Goal: Transaction & Acquisition: Purchase product/service

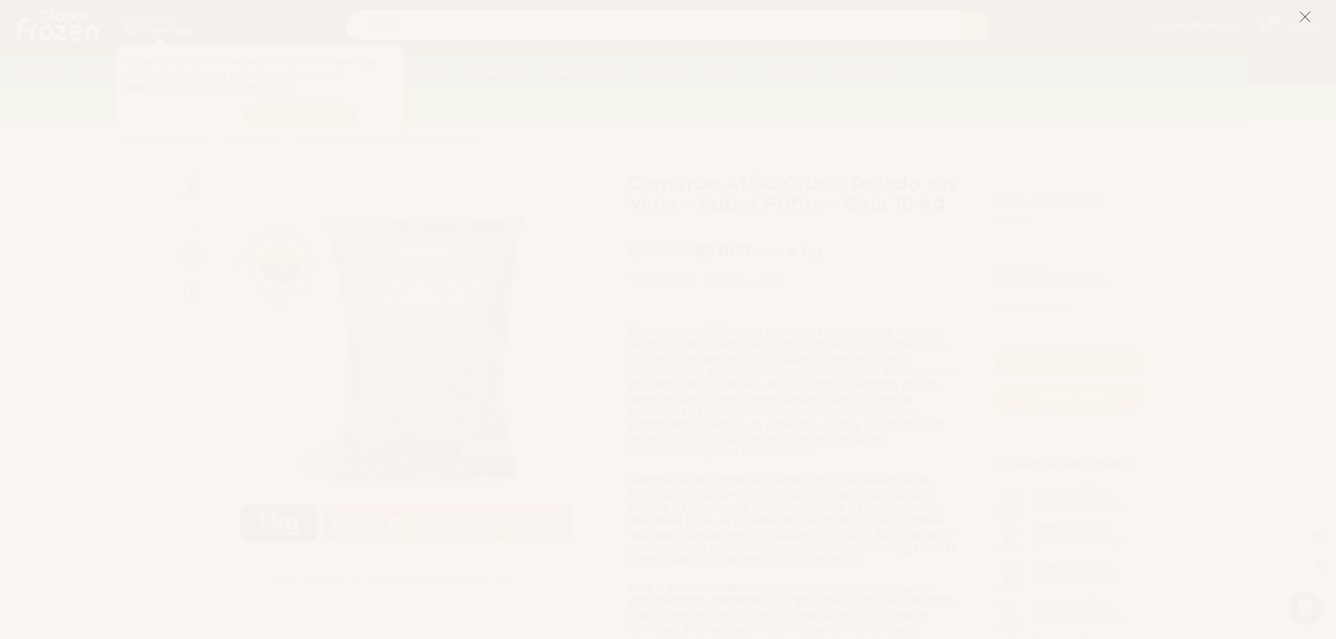
click at [1300, 20] on icon at bounding box center [1305, 17] width 13 height 13
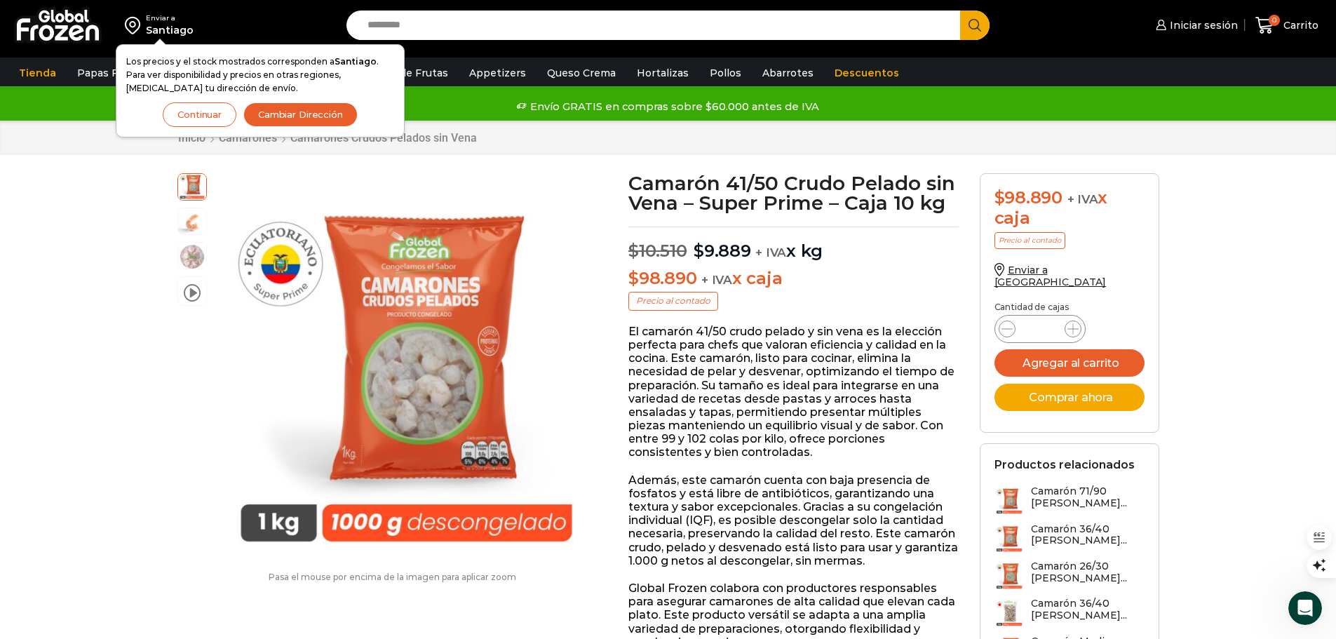
click at [210, 118] on button "Continuar" at bounding box center [200, 114] width 74 height 25
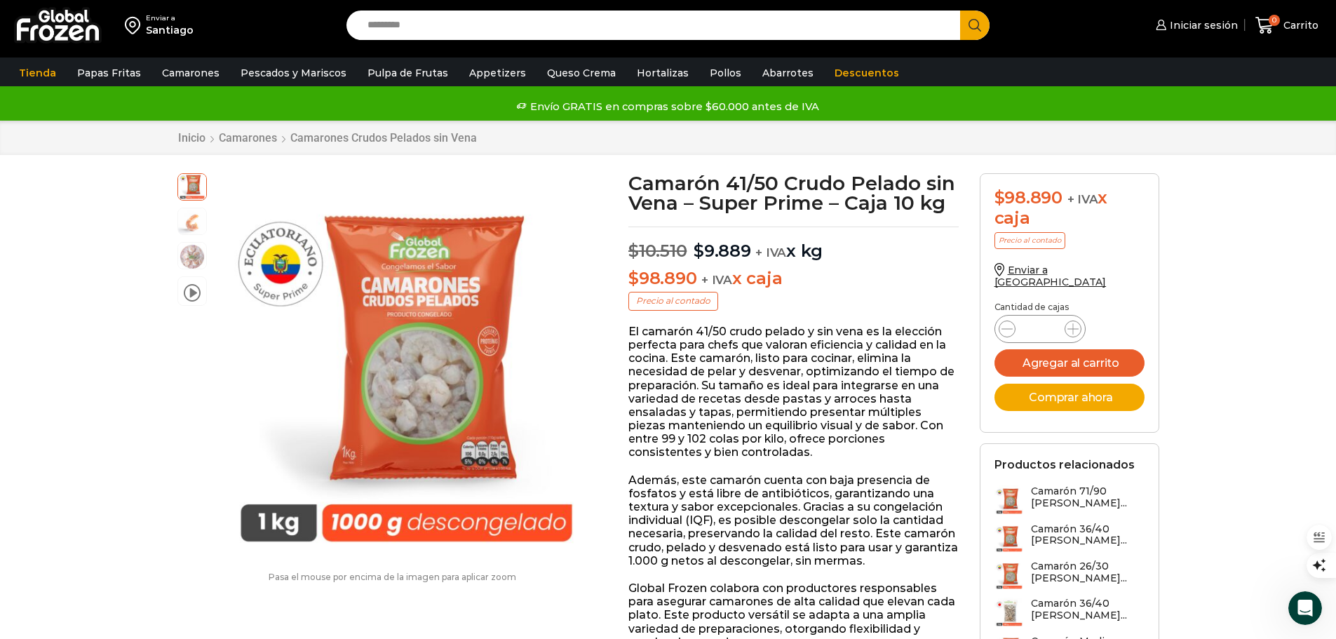
click at [277, 142] on nav "Inicio Camarones Camarones Crudos Pelados sin Vena" at bounding box center [327, 137] width 300 height 13
click at [264, 139] on link "Camarones" at bounding box center [248, 137] width 60 height 13
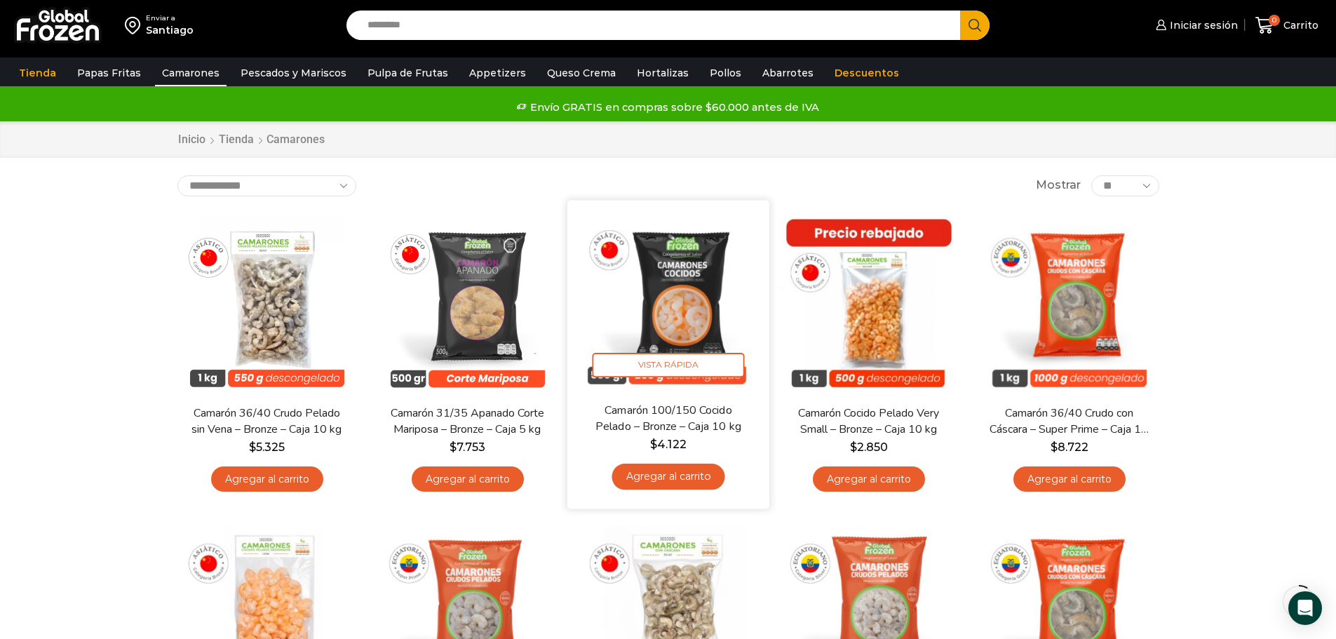
scroll to position [210, 0]
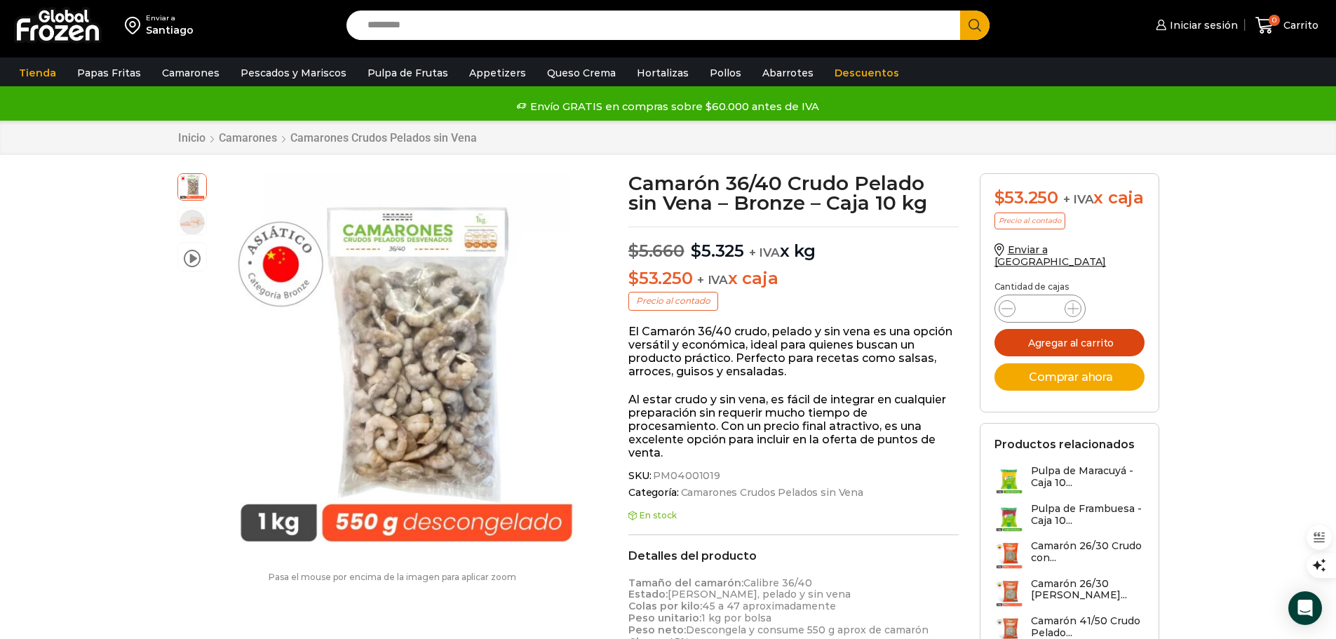
click at [1077, 353] on button "Agregar al carrito" at bounding box center [1070, 342] width 150 height 27
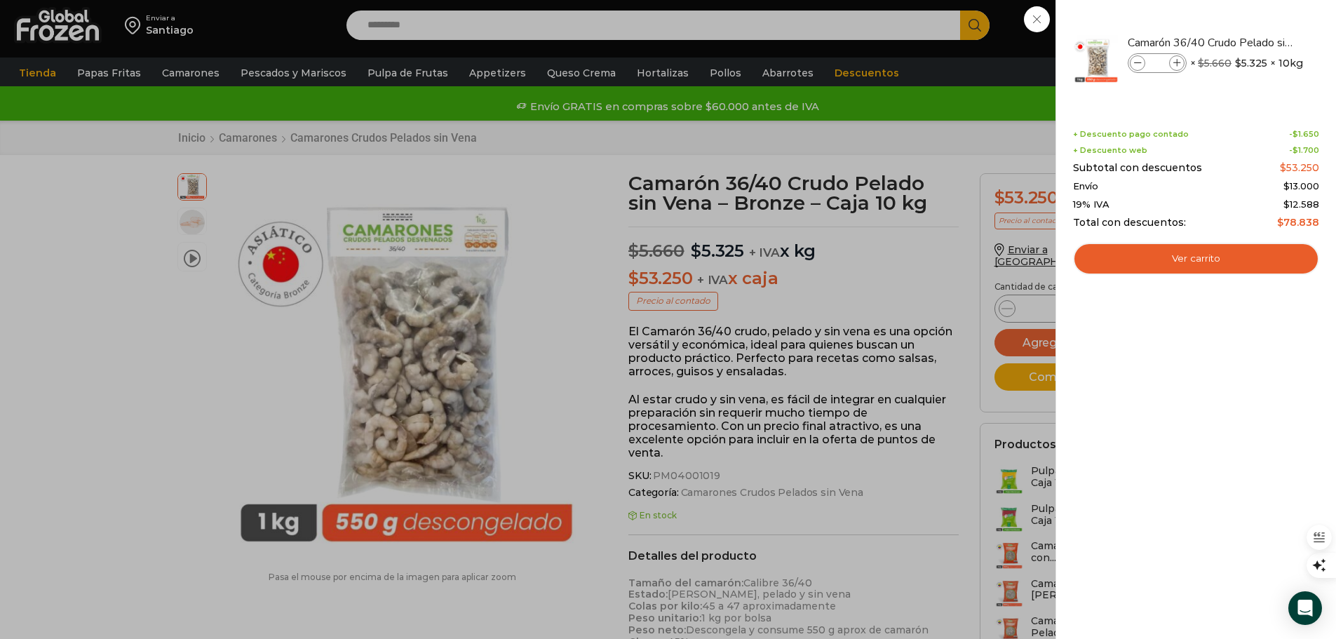
click at [1252, 42] on div "1 Carrito 1 1 Shopping Cart *" at bounding box center [1287, 25] width 70 height 33
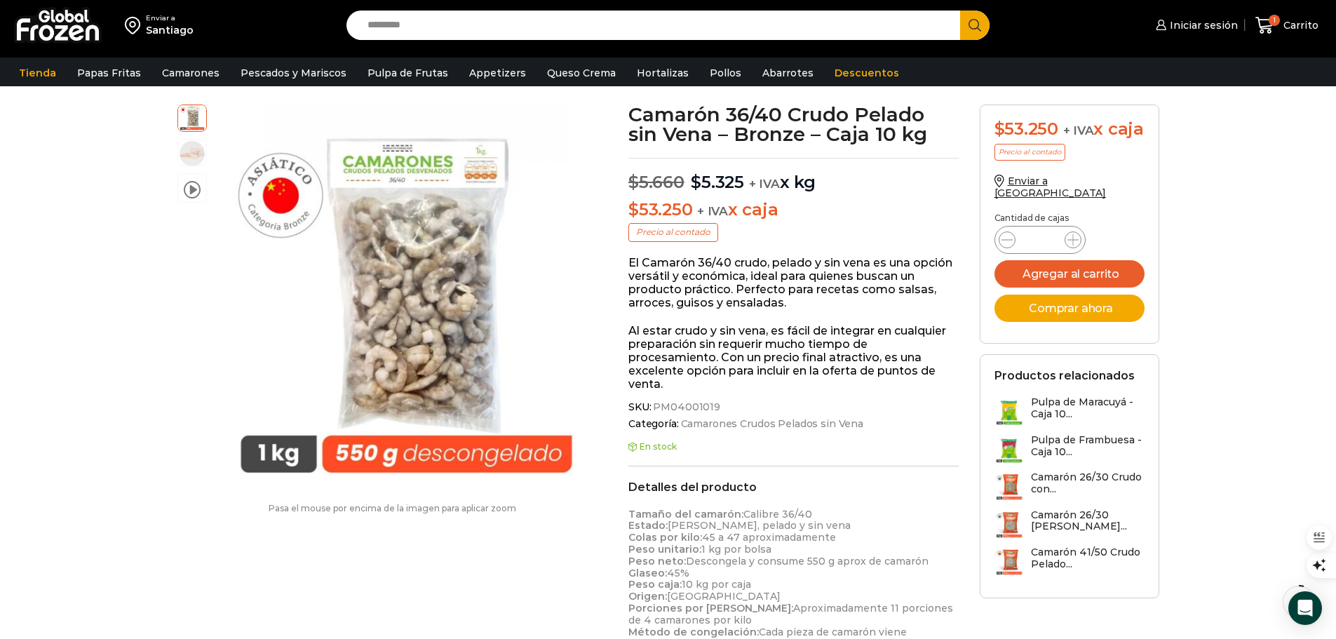
scroll to position [71, 0]
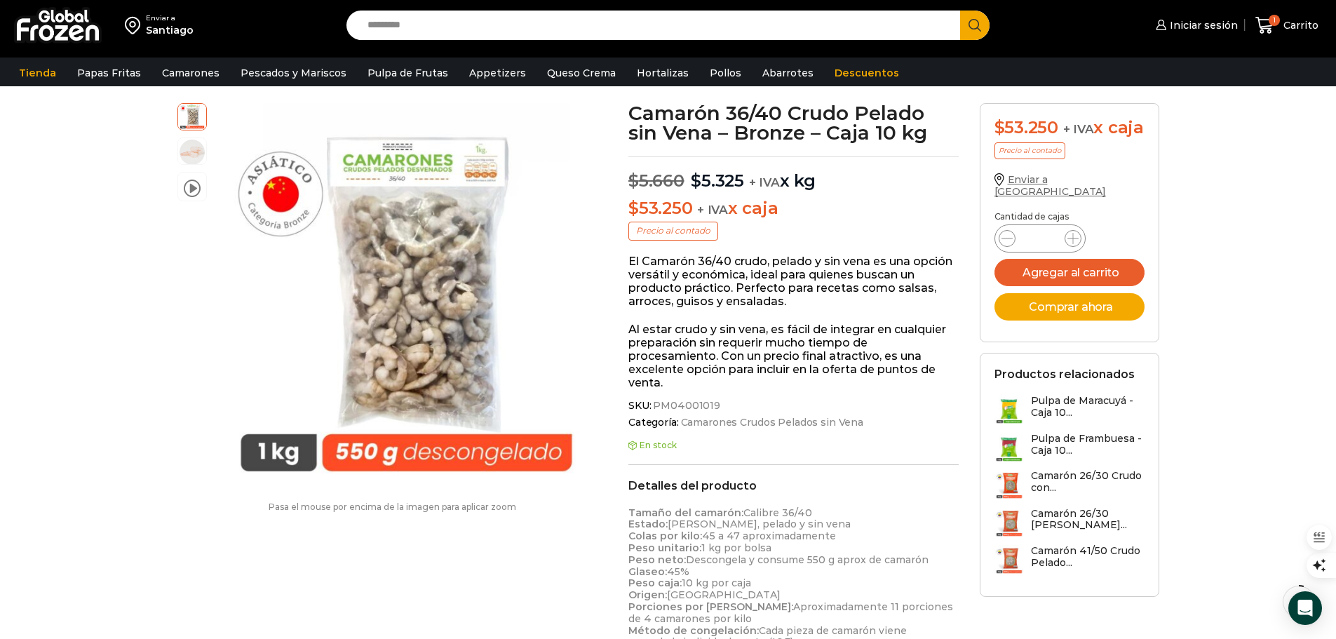
click at [1036, 198] on span "Enviar a Chile" at bounding box center [1051, 185] width 112 height 25
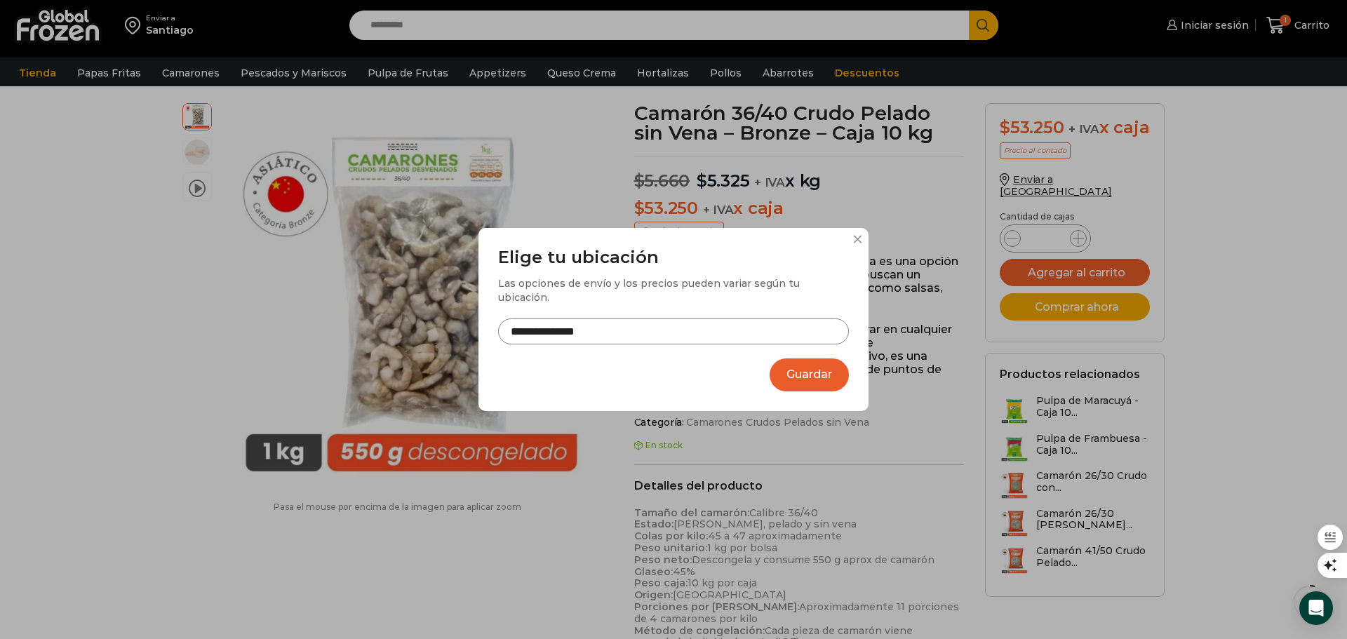
click at [689, 328] on input "**********" at bounding box center [673, 331] width 351 height 26
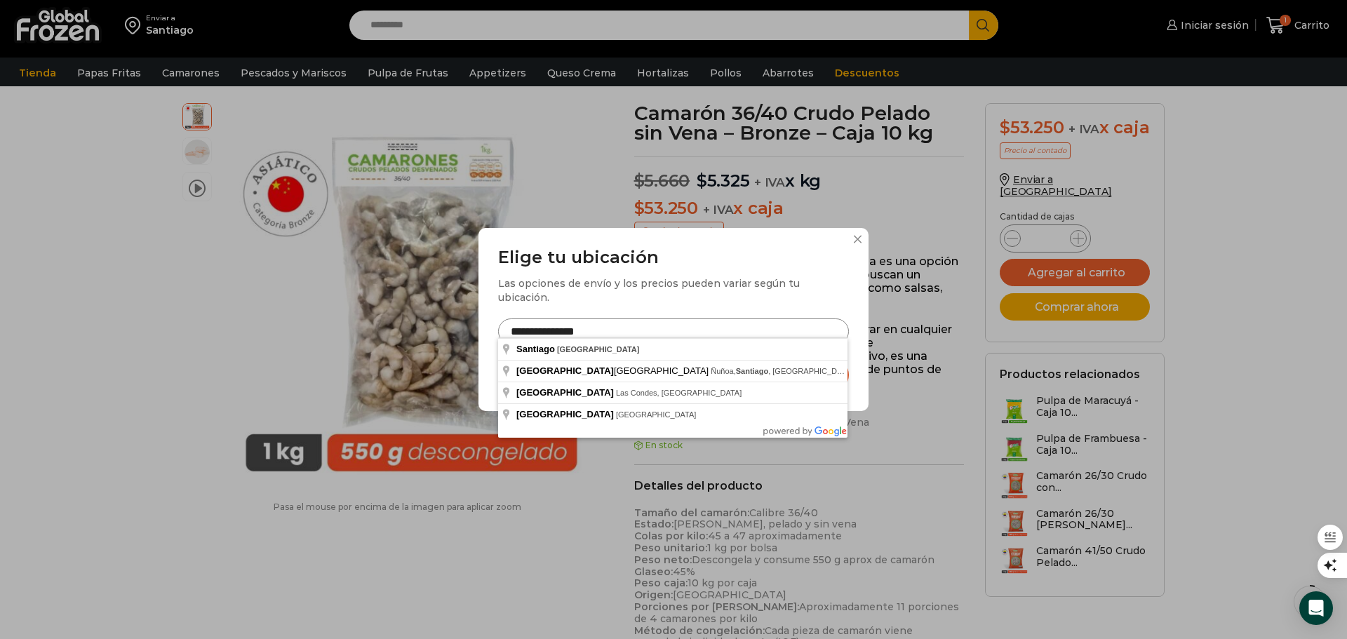
click at [727, 268] on h3 "Elige tu ubicación" at bounding box center [673, 258] width 351 height 20
drag, startPoint x: 638, startPoint y: 328, endPoint x: 366, endPoint y: 336, distance: 272.2
click at [366, 336] on div "**********" at bounding box center [673, 319] width 1347 height 639
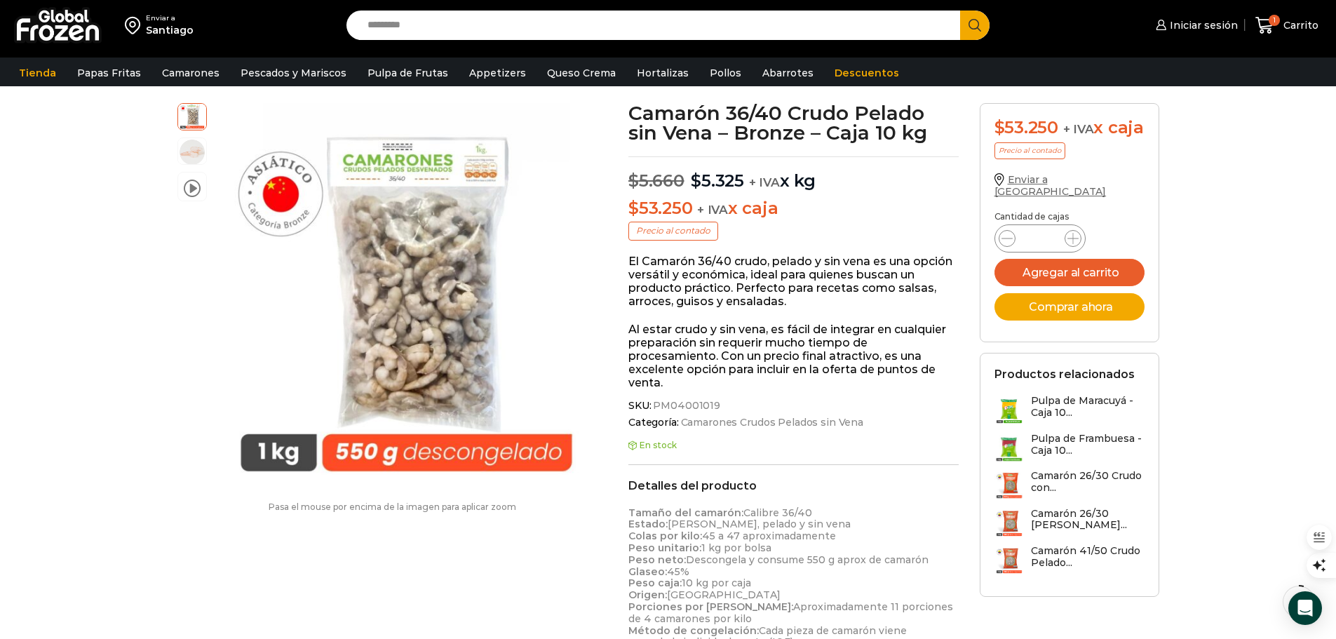
click at [1046, 196] on span "Enviar a Chile" at bounding box center [1051, 185] width 112 height 25
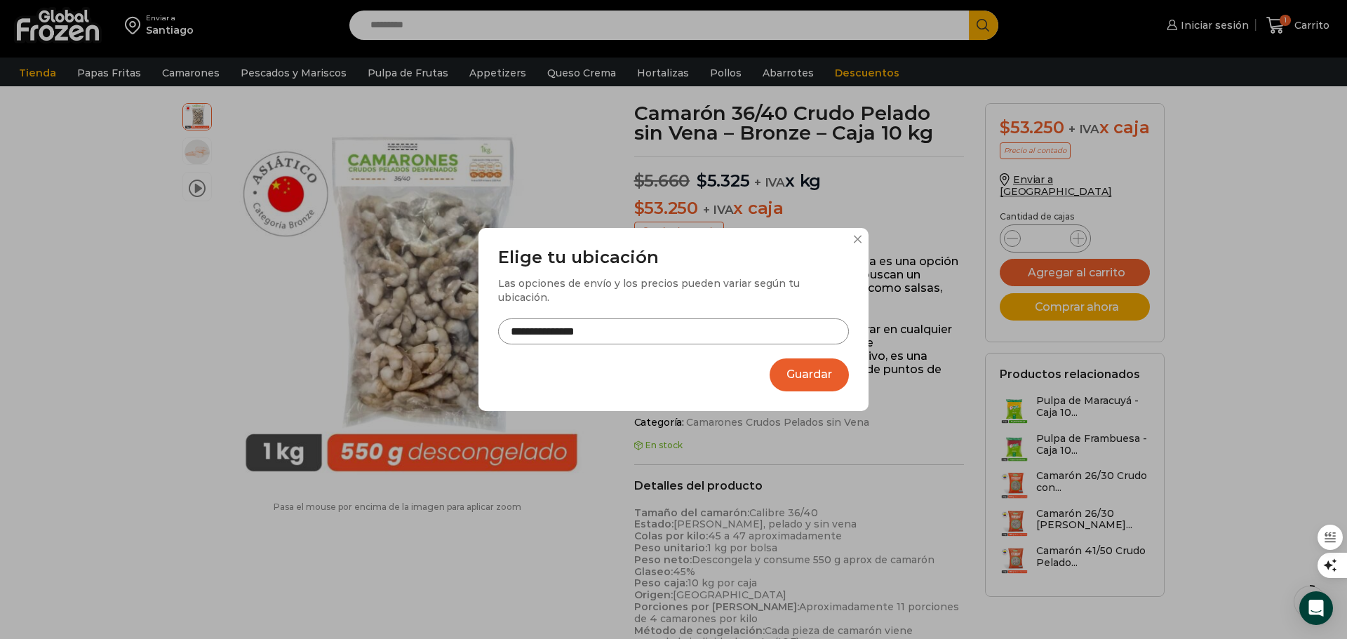
click at [670, 330] on input "**********" at bounding box center [673, 331] width 351 height 26
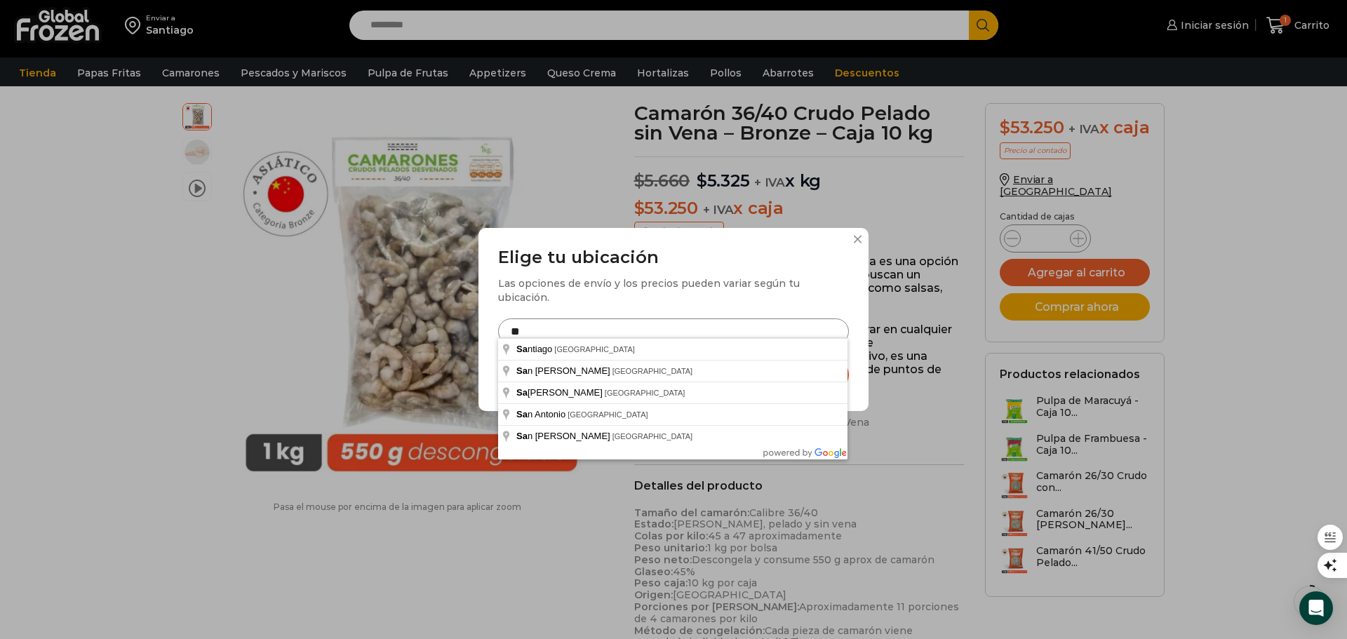
type input "*"
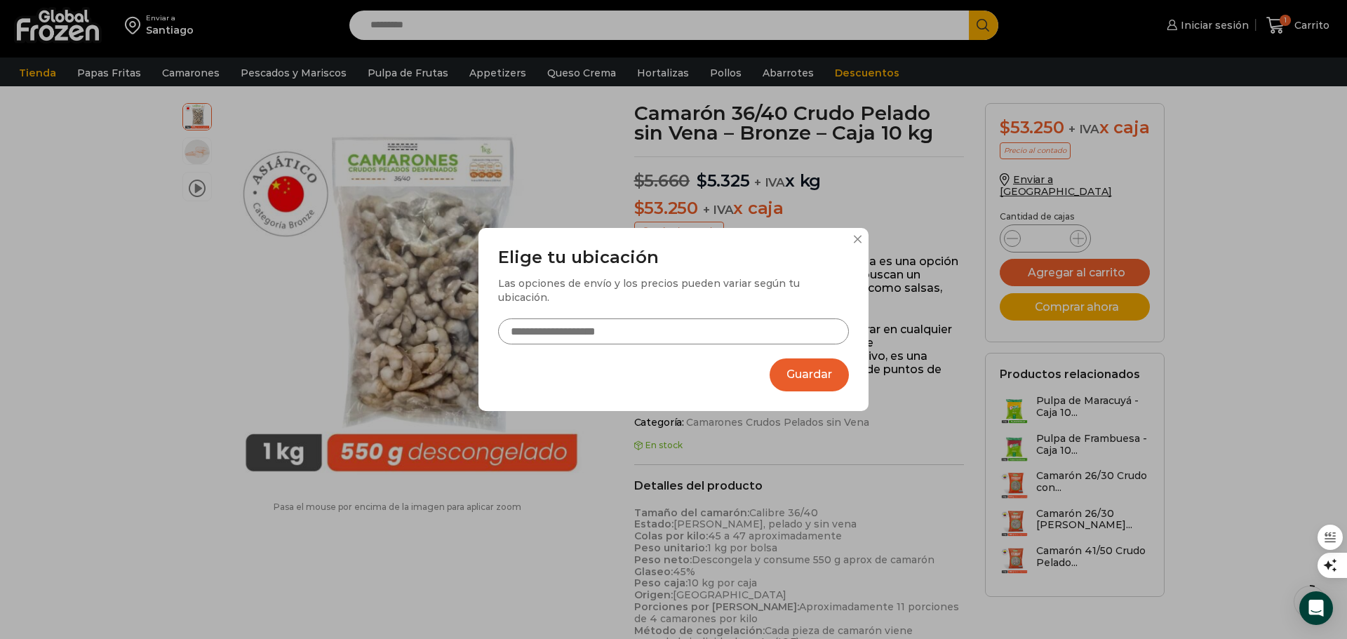
type input "*"
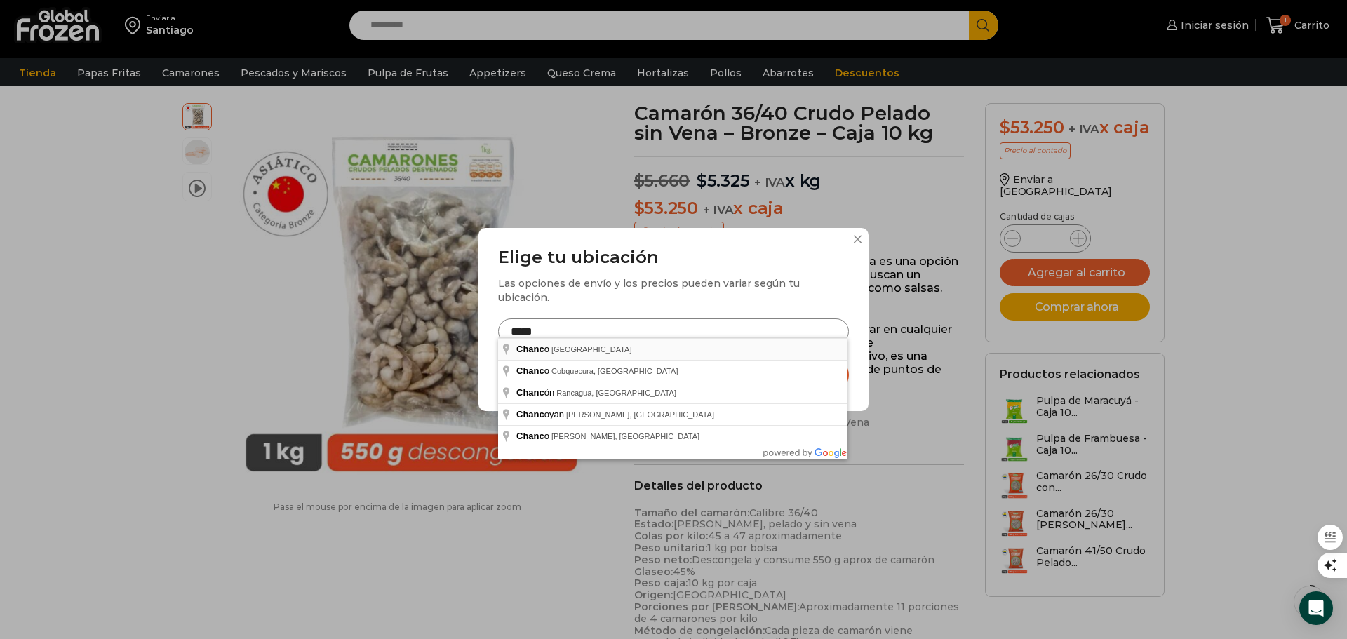
type input "**********"
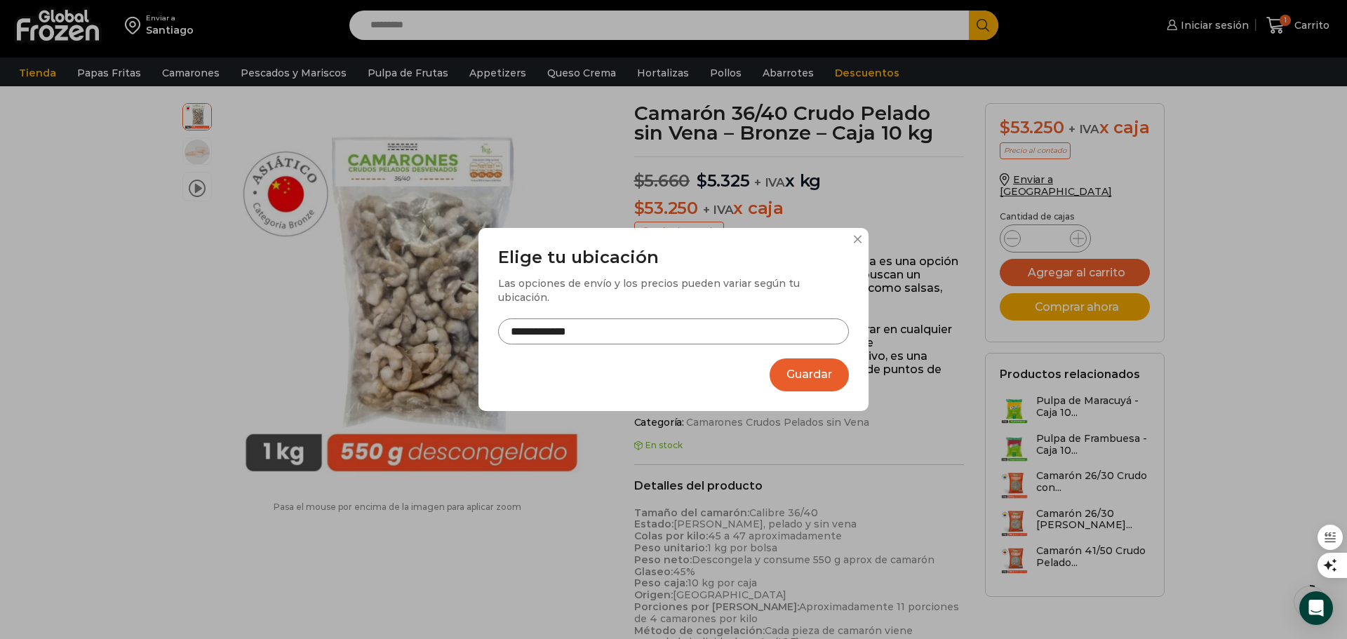
click at [818, 372] on button "Guardar" at bounding box center [808, 374] width 79 height 33
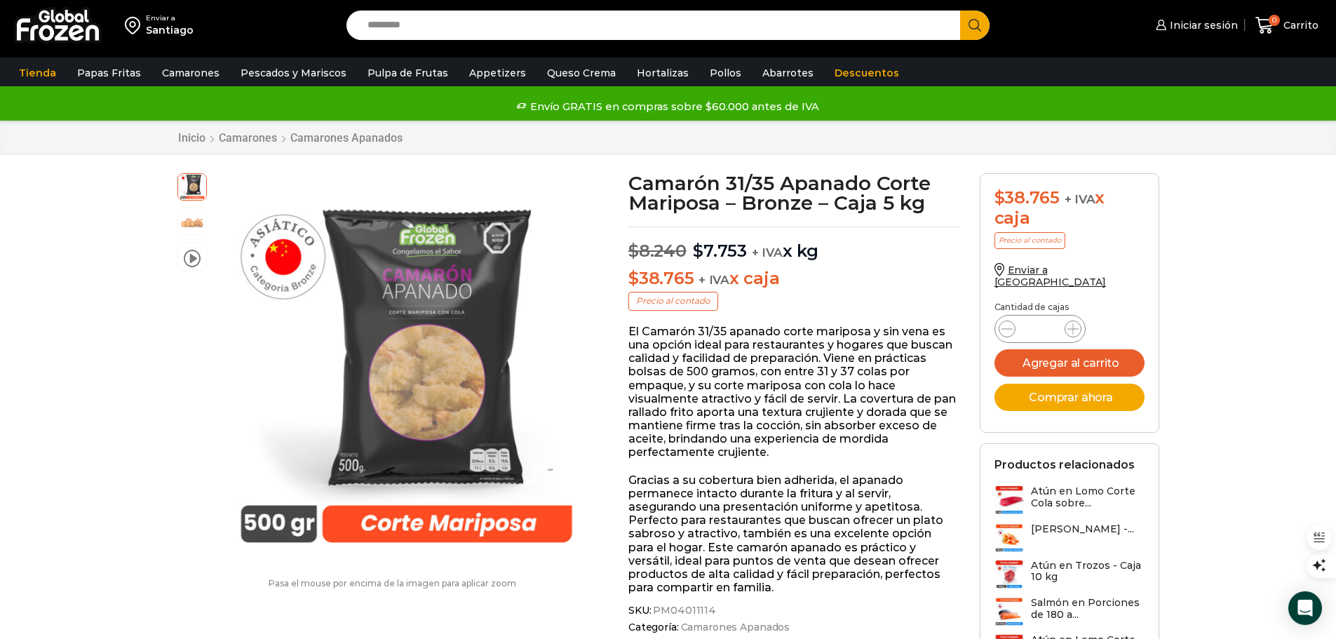
scroll to position [1, 0]
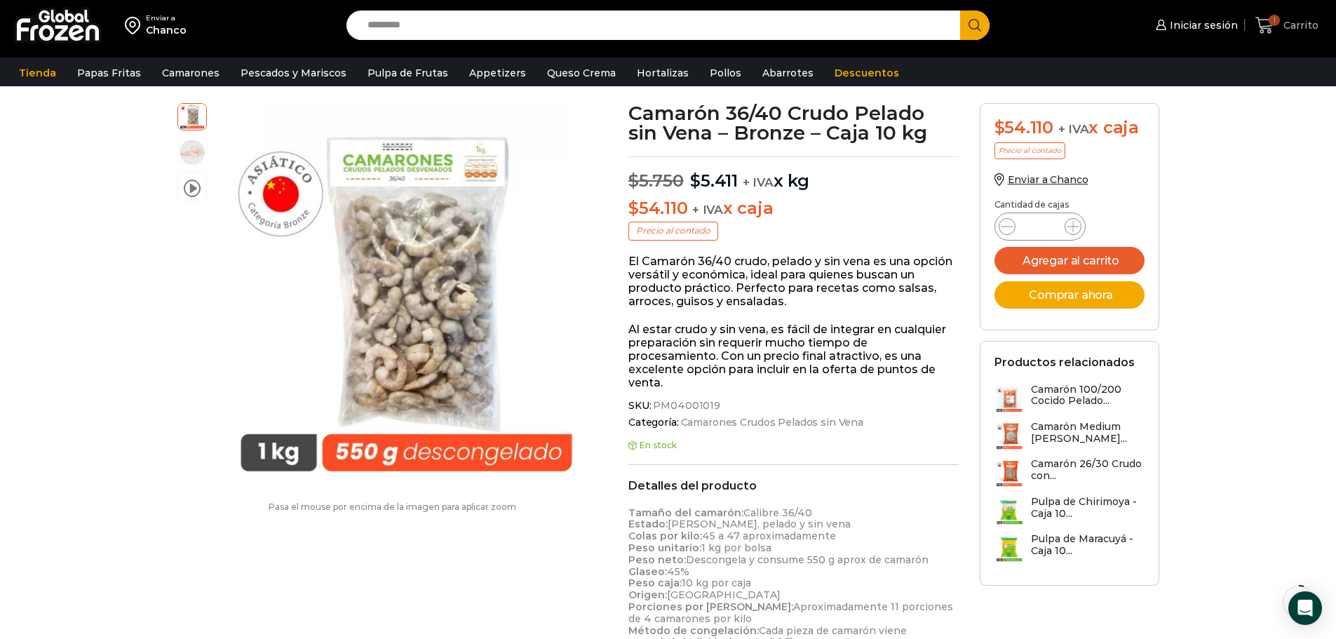
click at [1279, 19] on span "1" at bounding box center [1274, 20] width 11 height 11
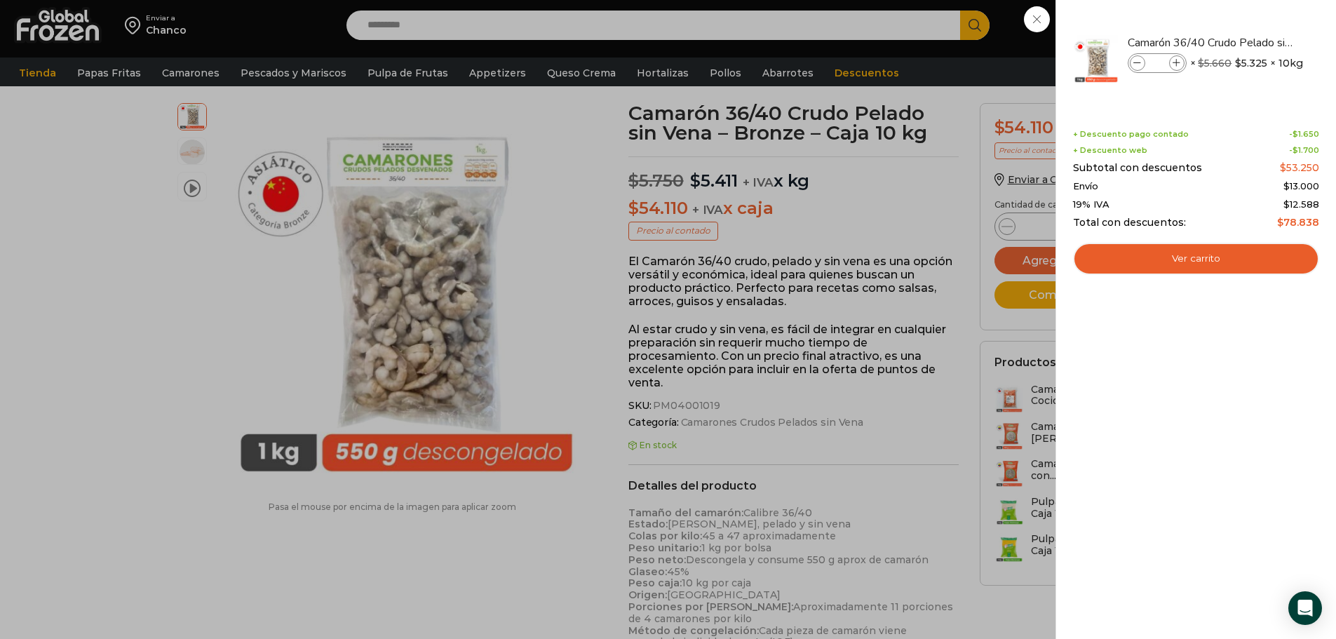
click at [1252, 42] on div "1 Carrito 1 1 Shopping Cart * $" at bounding box center [1287, 25] width 70 height 33
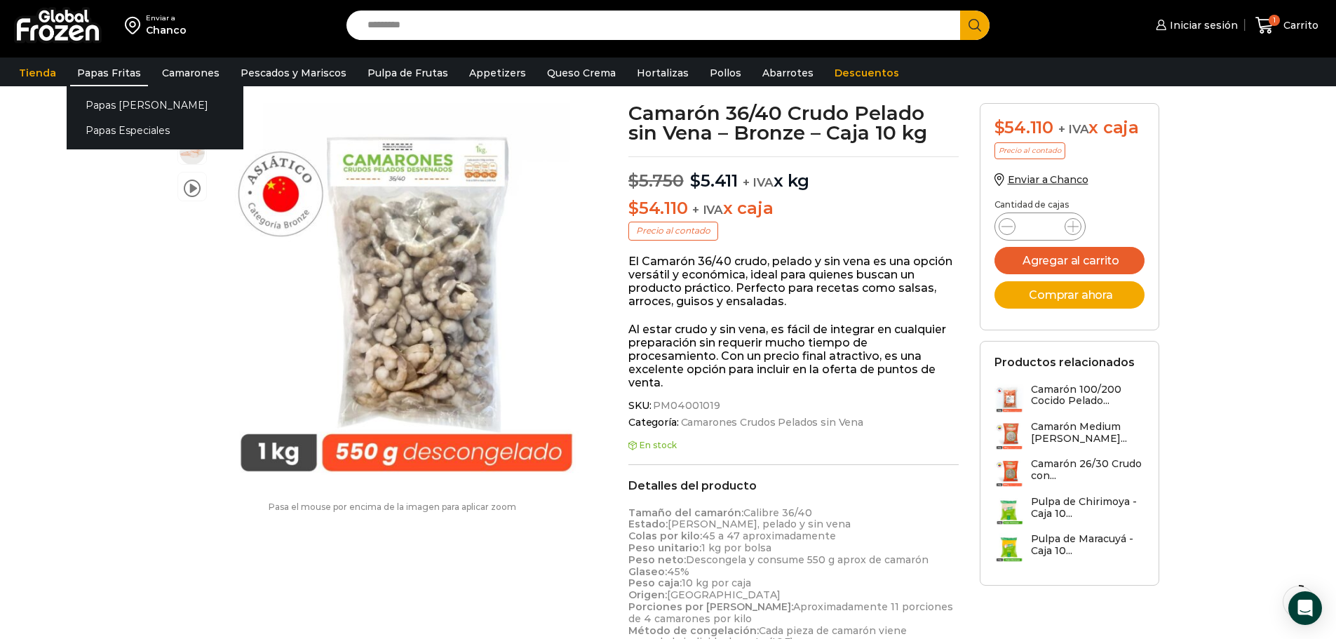
click at [111, 73] on link "Papas Fritas" at bounding box center [109, 73] width 78 height 27
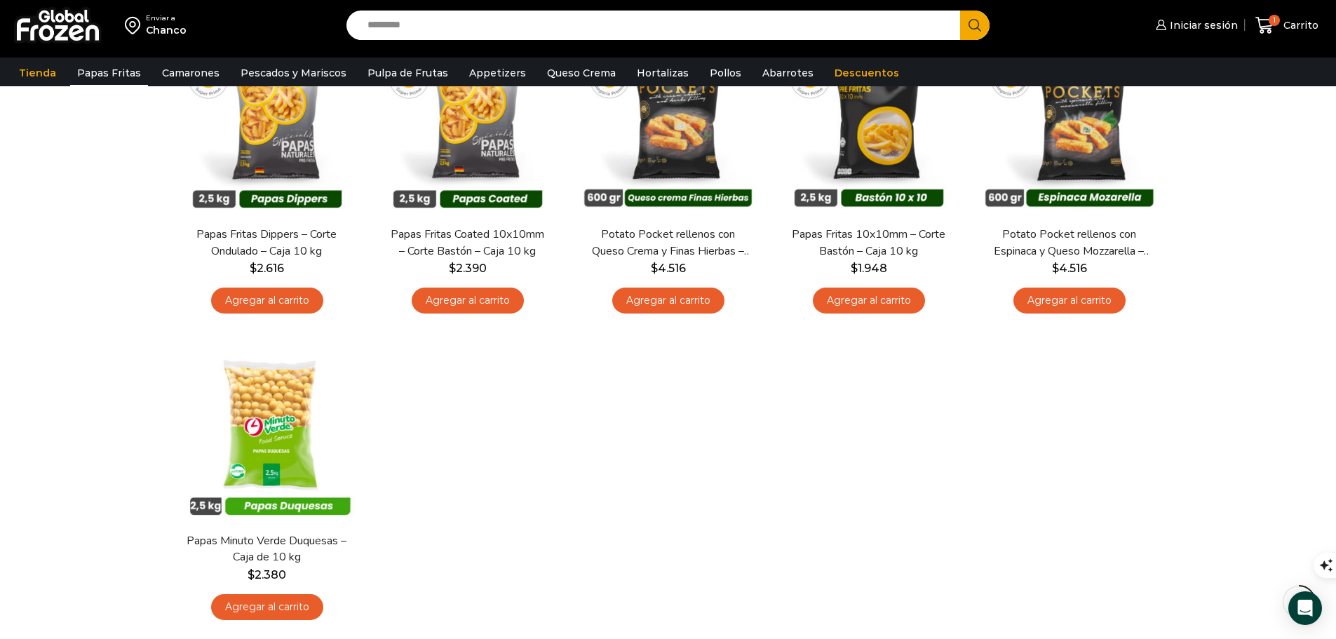
scroll to position [491, 0]
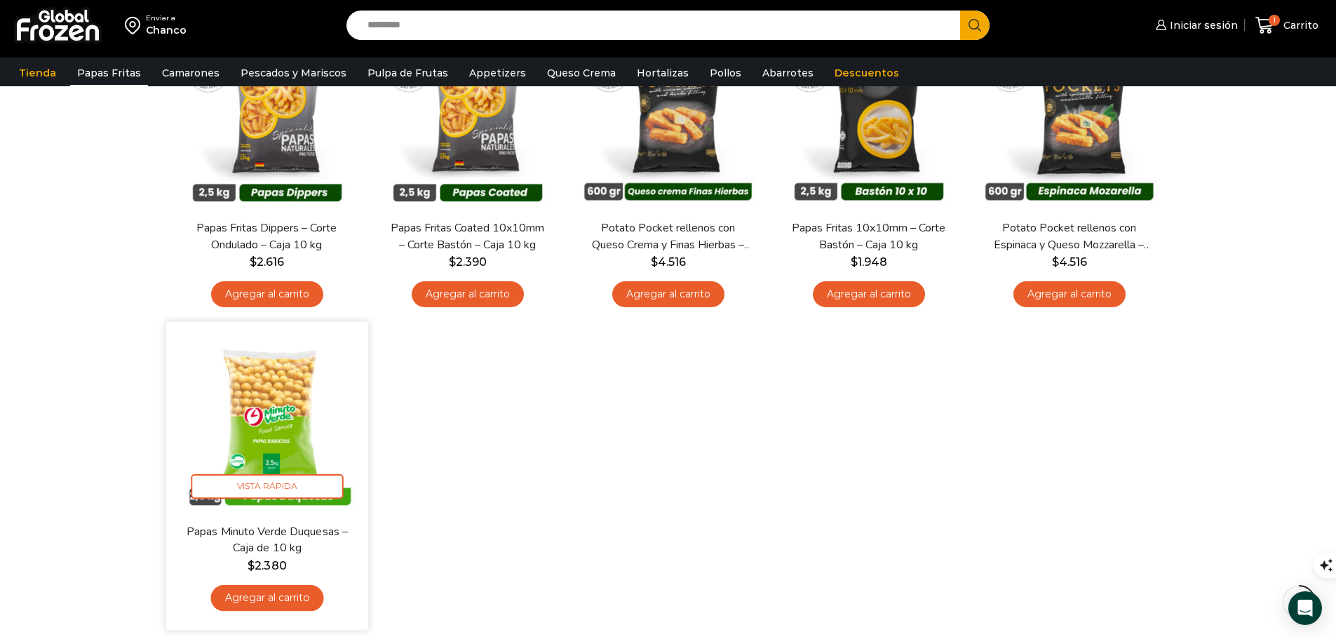
click at [304, 609] on link "Agregar al carrito" at bounding box center [266, 598] width 113 height 26
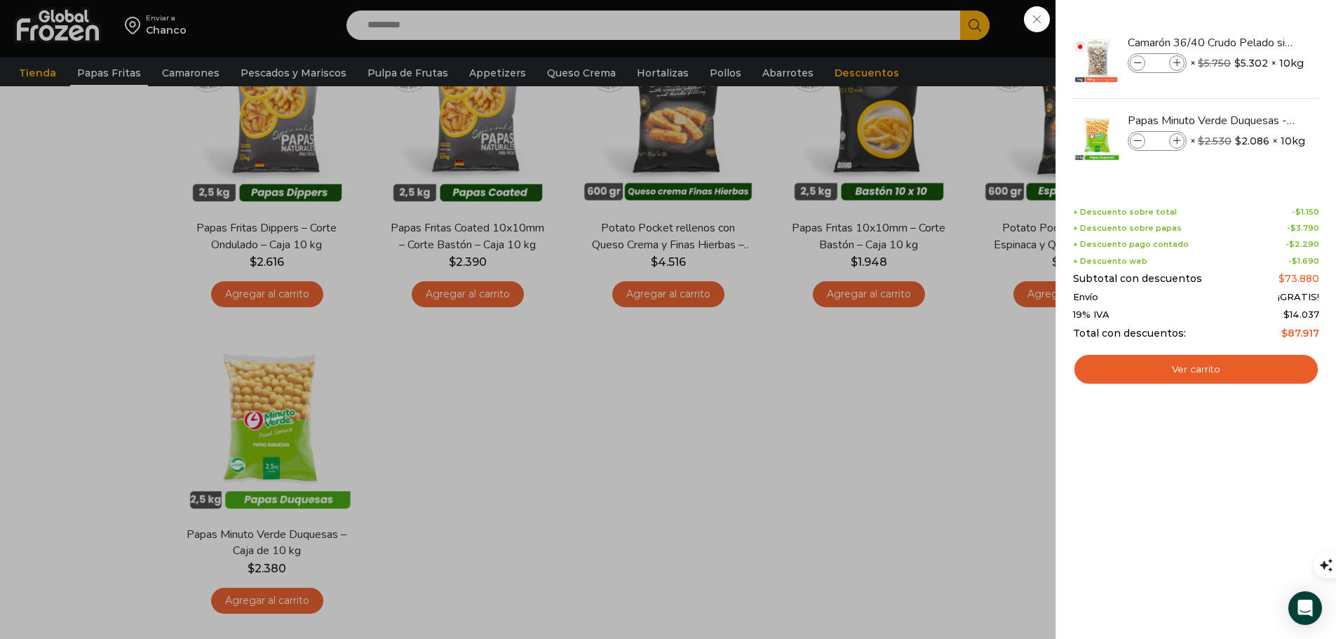
click at [1252, 42] on div "2 Carrito 2 2 Shopping Cart *" at bounding box center [1287, 25] width 70 height 33
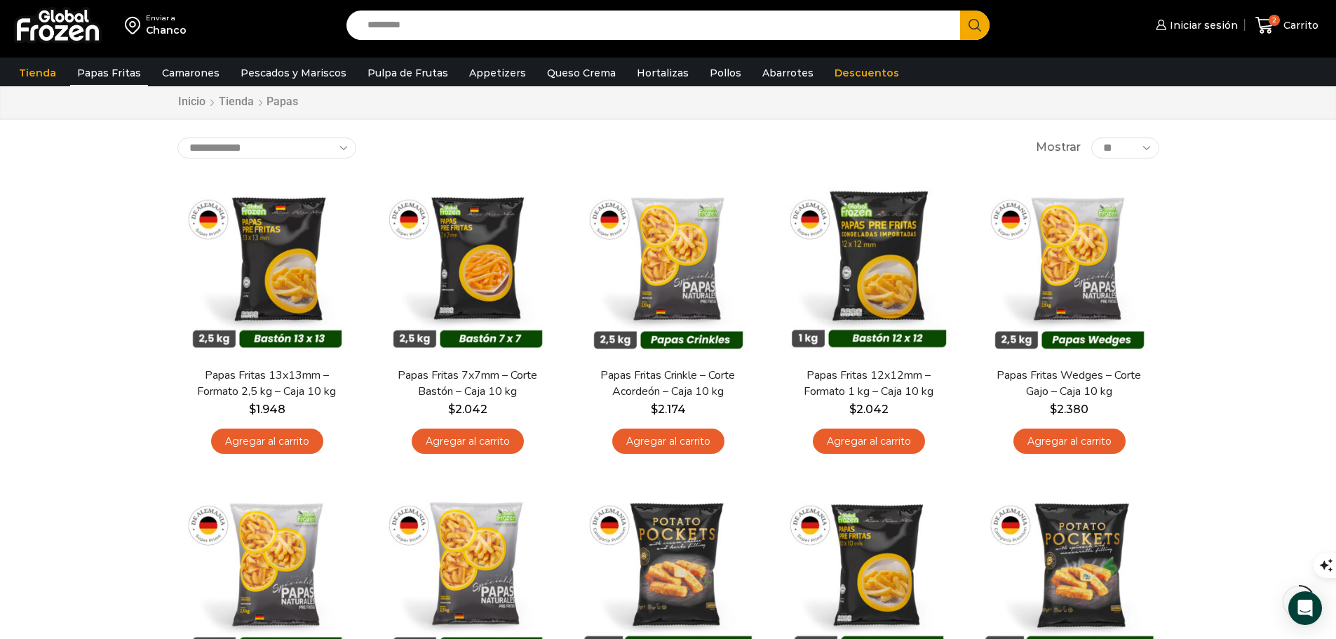
scroll to position [0, 0]
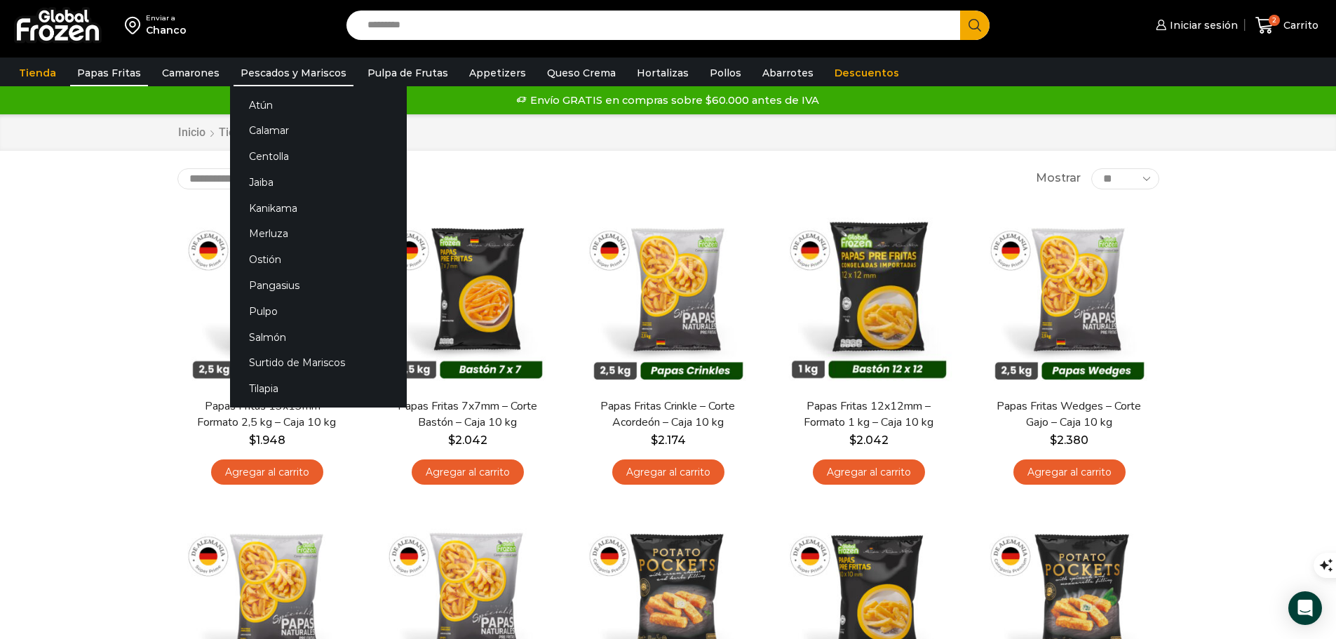
click at [309, 76] on link "Pescados y Mariscos" at bounding box center [294, 73] width 120 height 27
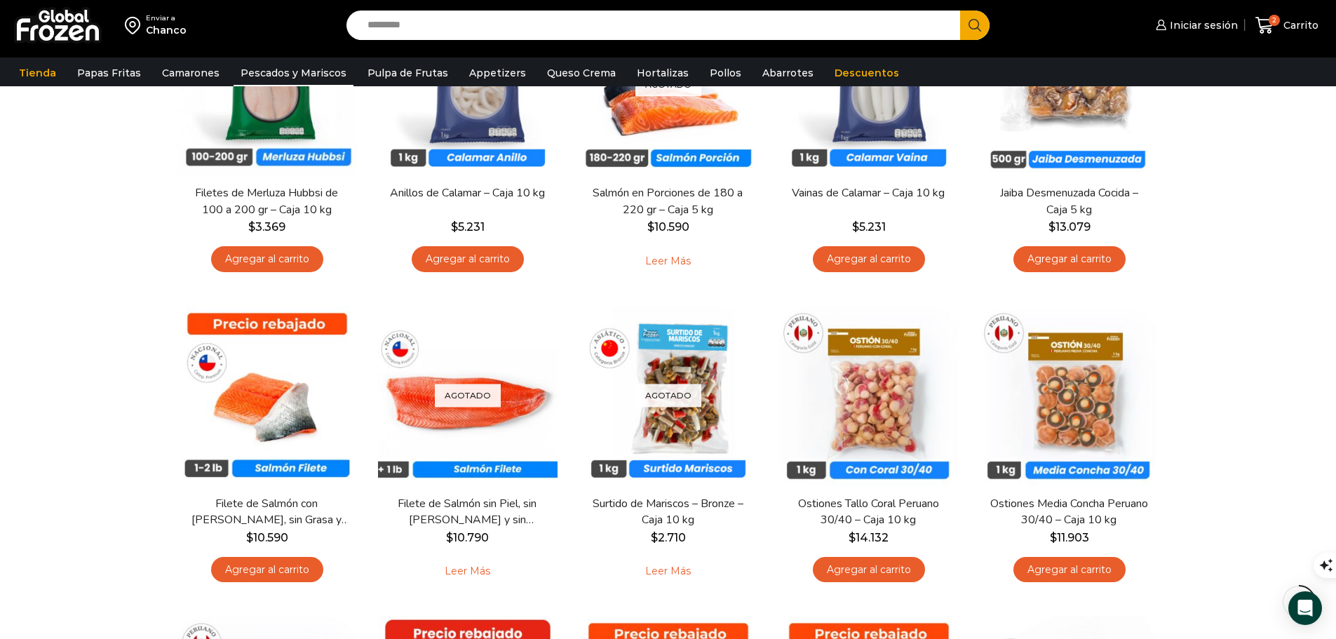
scroll to position [491, 0]
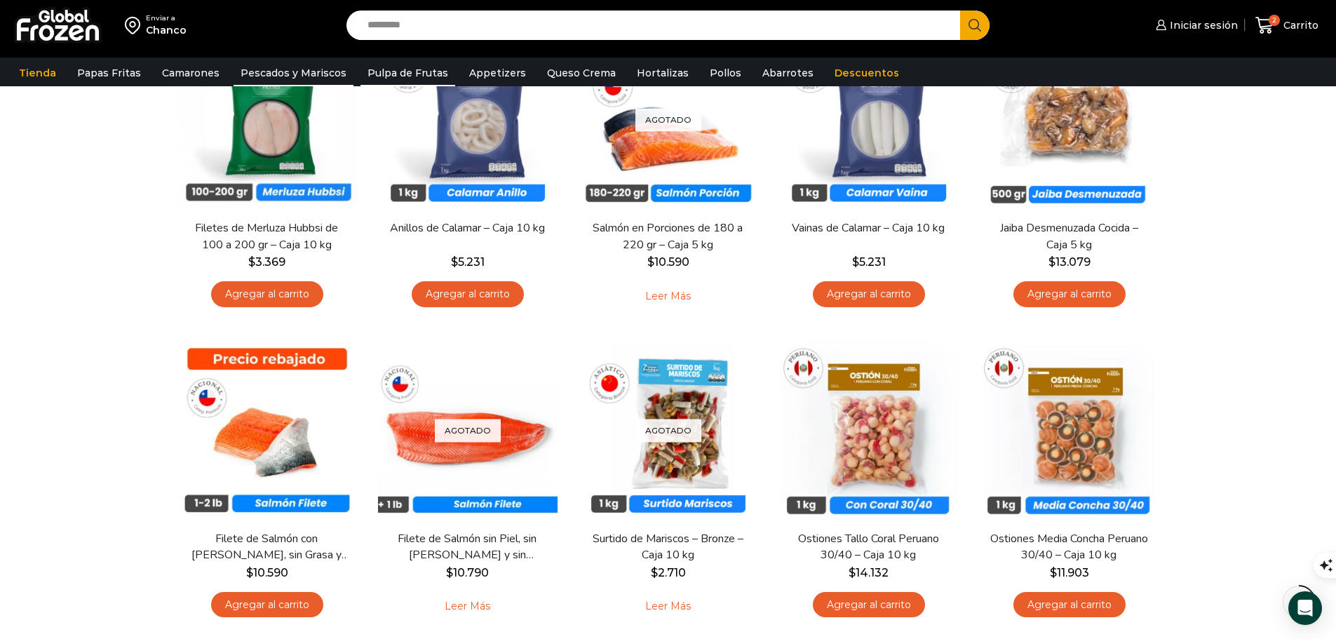
click at [371, 70] on link "Pulpa de Frutas" at bounding box center [408, 73] width 95 height 27
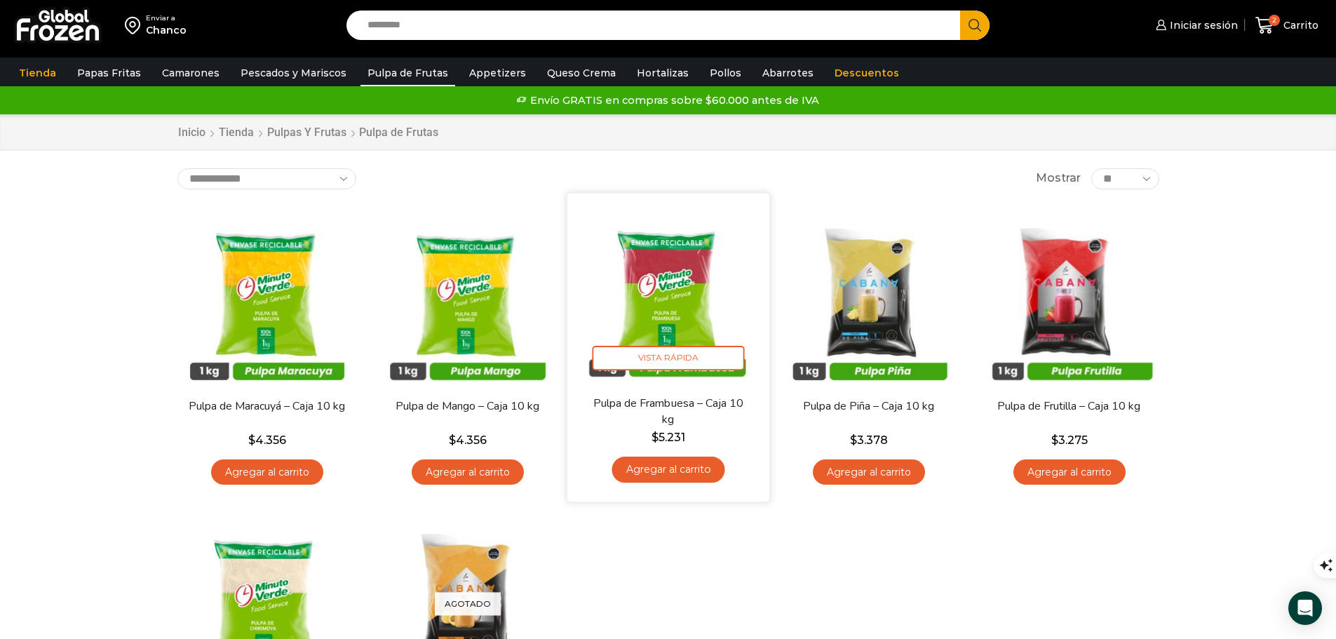
click at [692, 472] on link "Agregar al carrito" at bounding box center [668, 470] width 113 height 26
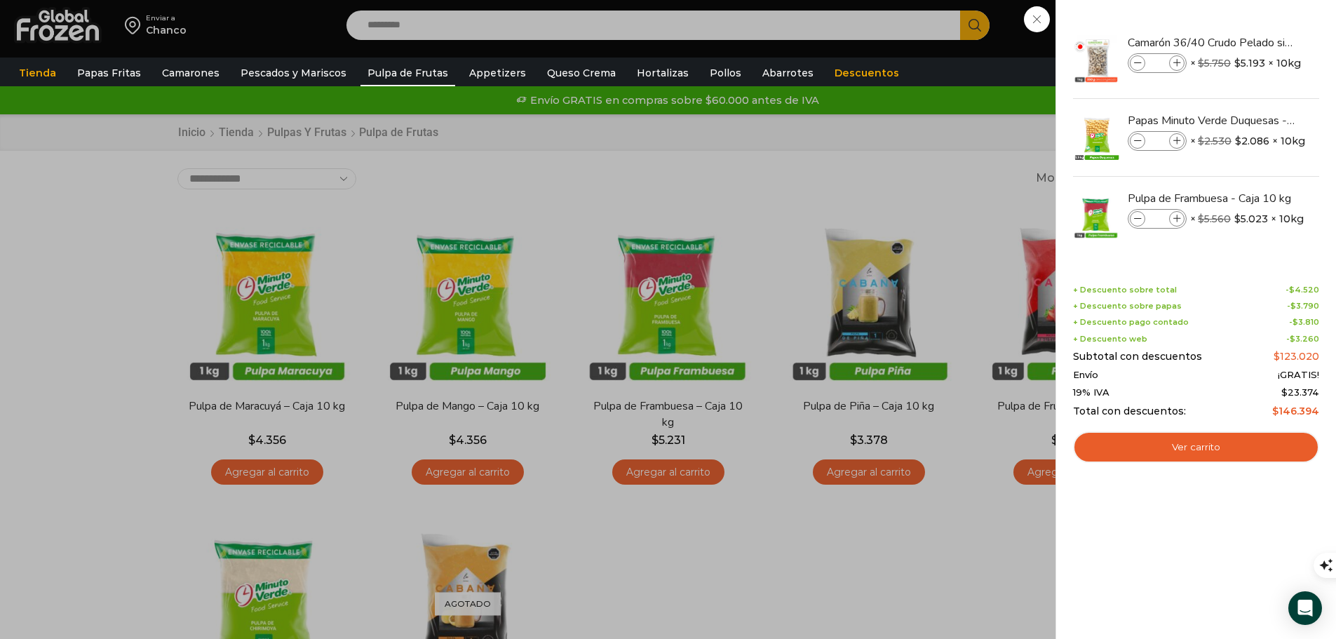
click at [1252, 42] on div "3 Carrito 3 3 Shopping Cart *" at bounding box center [1287, 25] width 70 height 33
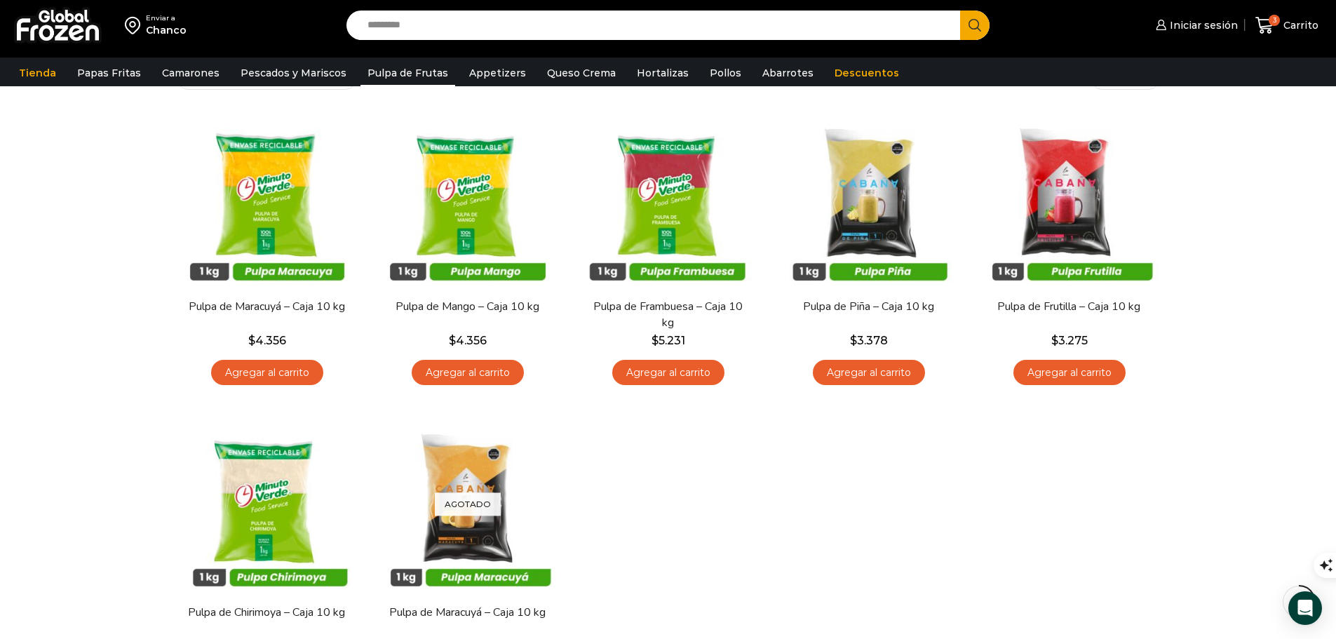
scroll to position [70, 0]
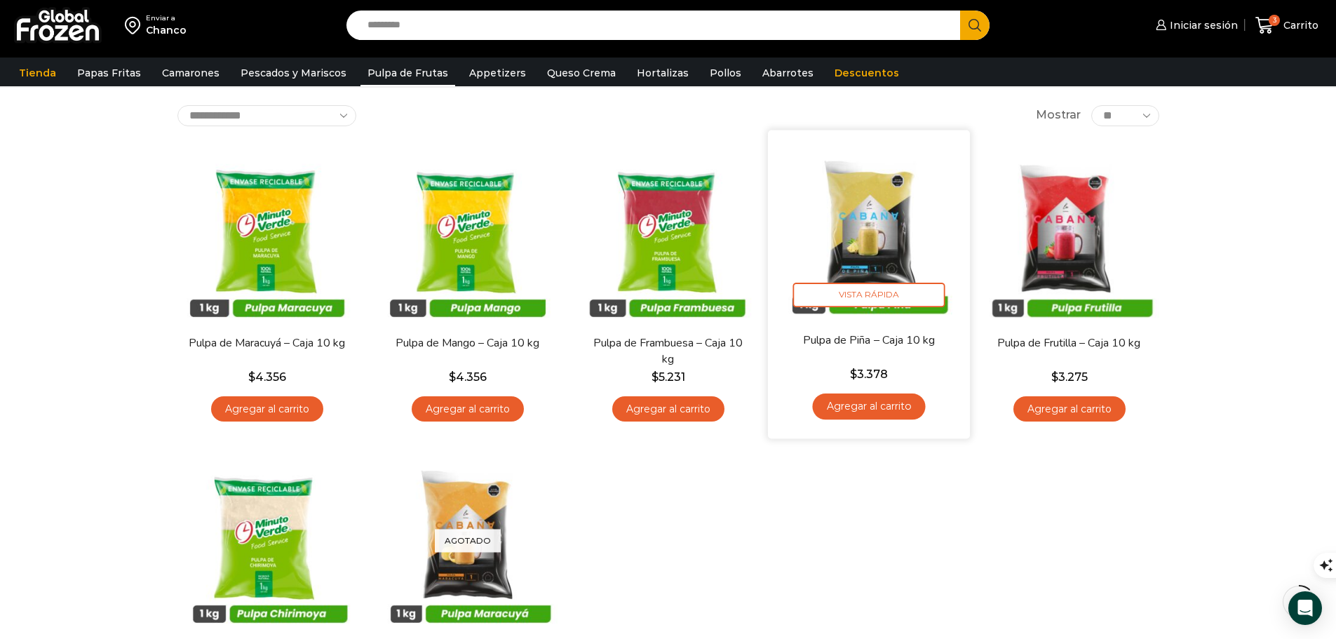
click at [889, 400] on link "Agregar al carrito" at bounding box center [868, 406] width 113 height 26
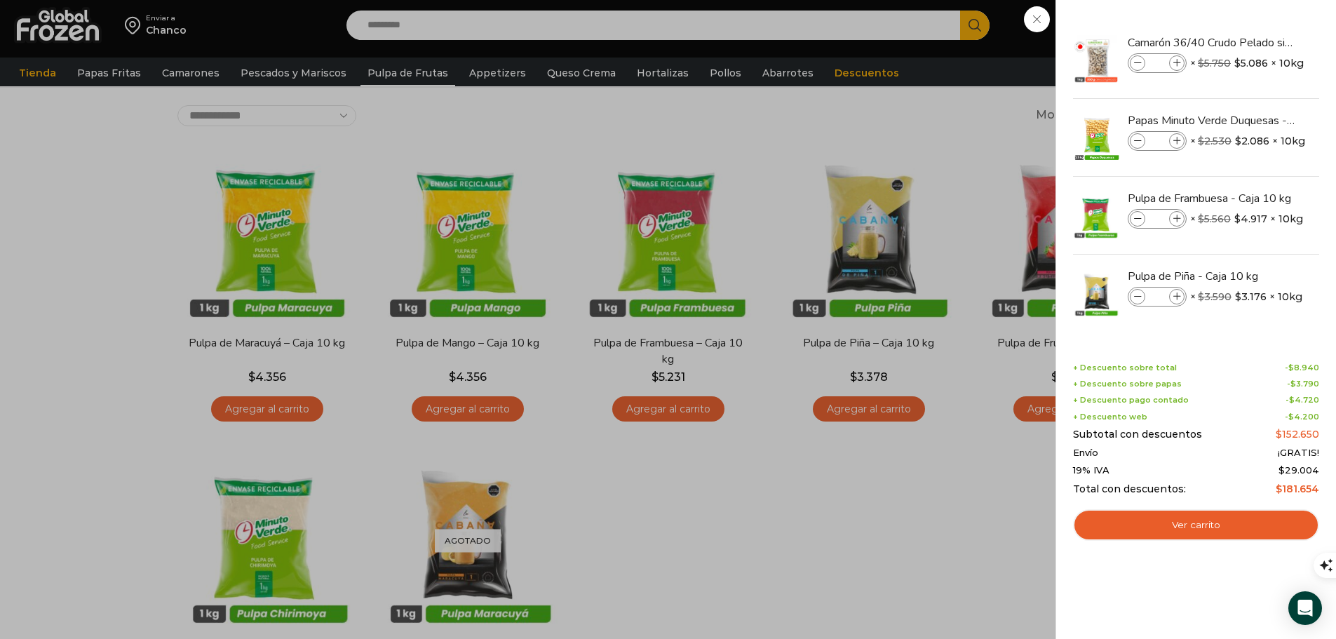
click at [1252, 42] on div "4 Carrito 4 4 Shopping Cart *" at bounding box center [1287, 25] width 70 height 33
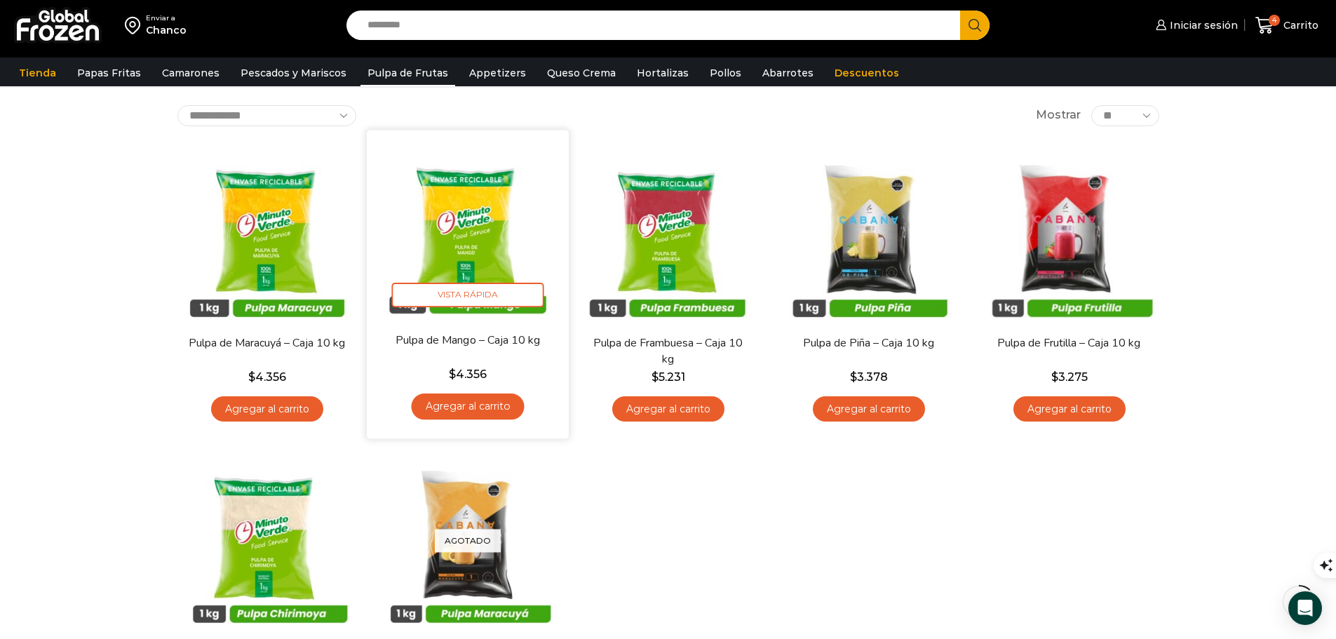
click at [470, 398] on link "Agregar al carrito" at bounding box center [467, 406] width 113 height 26
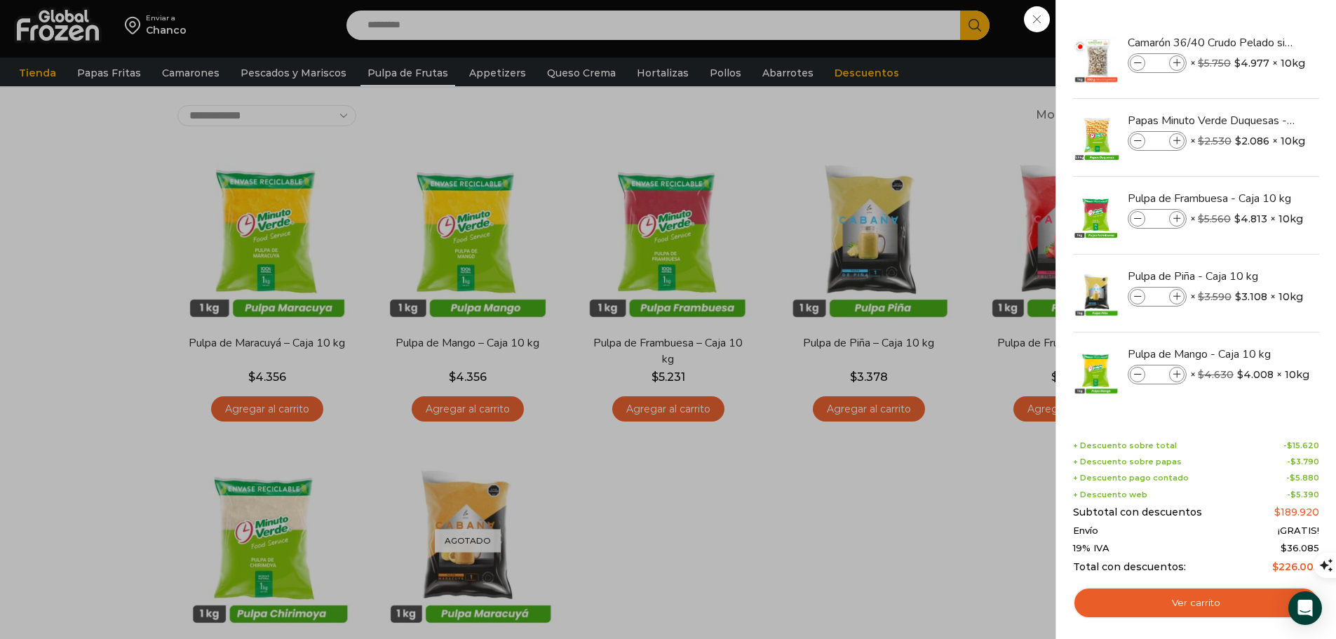
click at [1252, 42] on div "5 Carrito 5 5 Shopping Cart *" at bounding box center [1287, 25] width 70 height 33
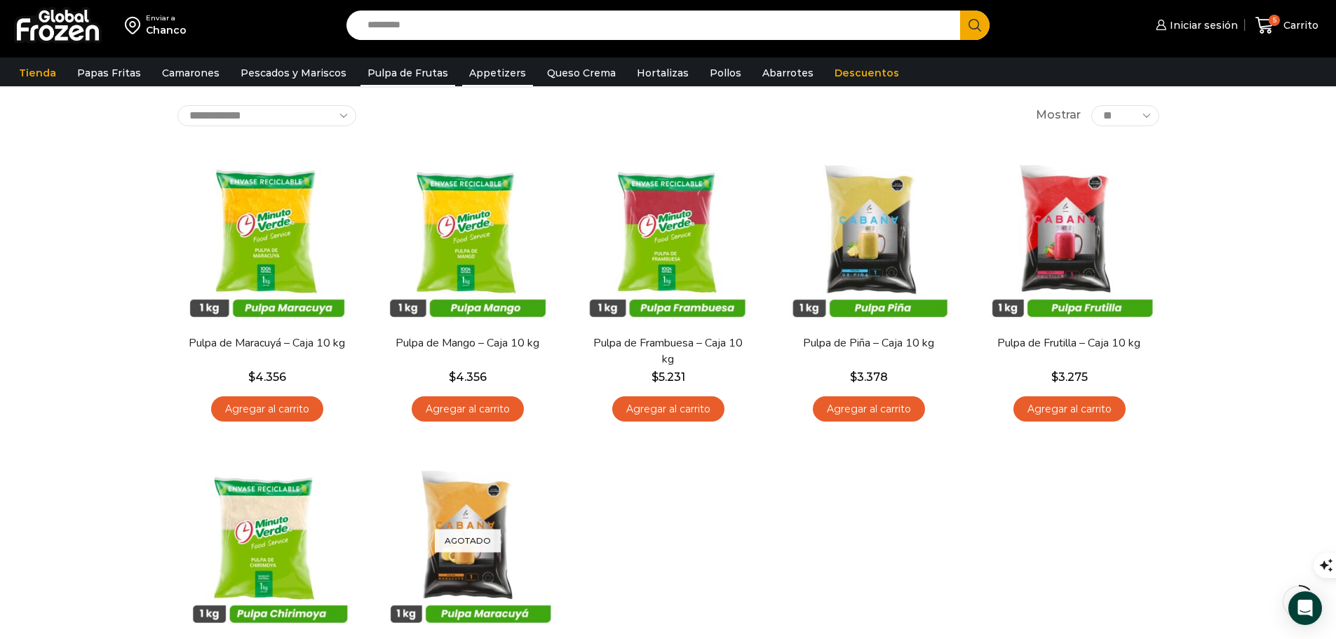
click at [466, 72] on link "Appetizers" at bounding box center [497, 73] width 71 height 27
click at [490, 80] on link "Appetizers" at bounding box center [497, 73] width 71 height 27
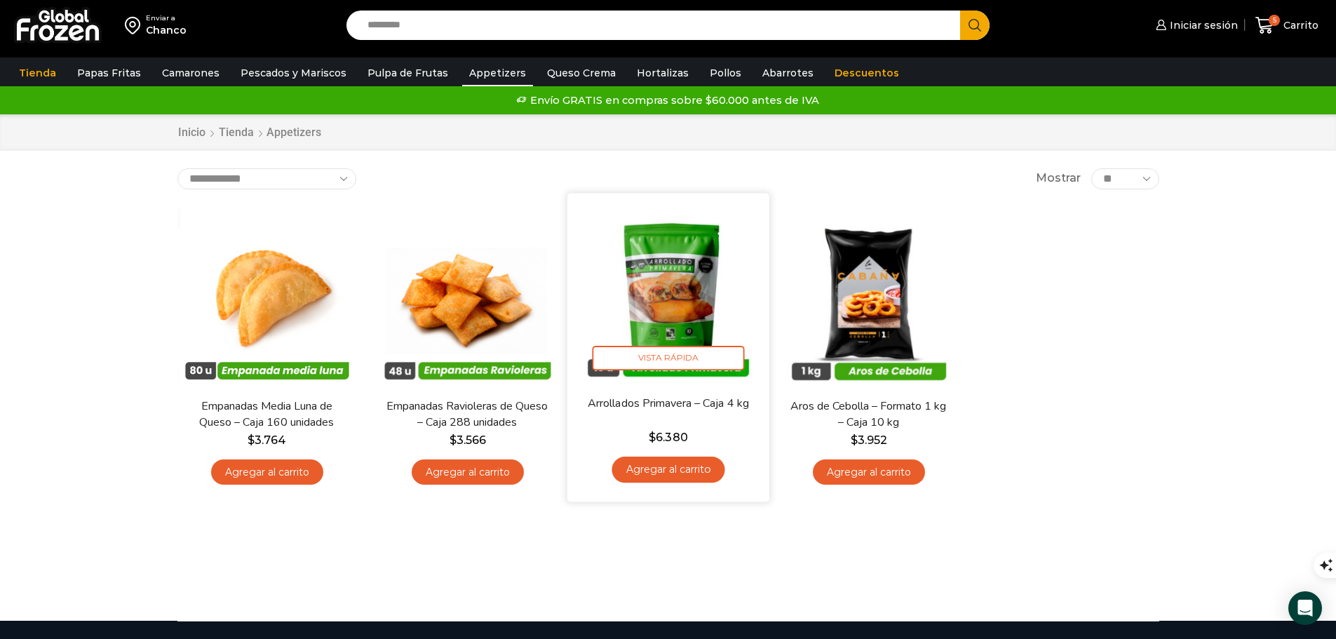
click at [692, 459] on link "Agregar al carrito" at bounding box center [668, 470] width 113 height 26
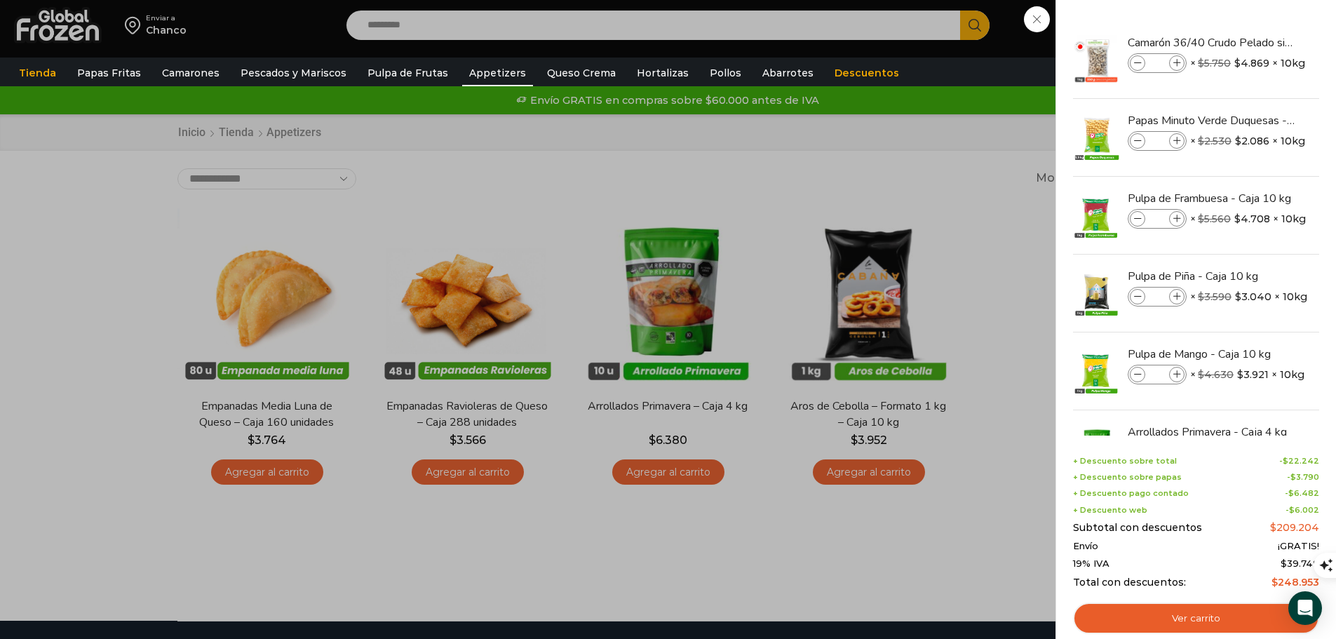
click at [1252, 42] on div "6 Carrito 6 6 Shopping Cart *" at bounding box center [1287, 25] width 70 height 33
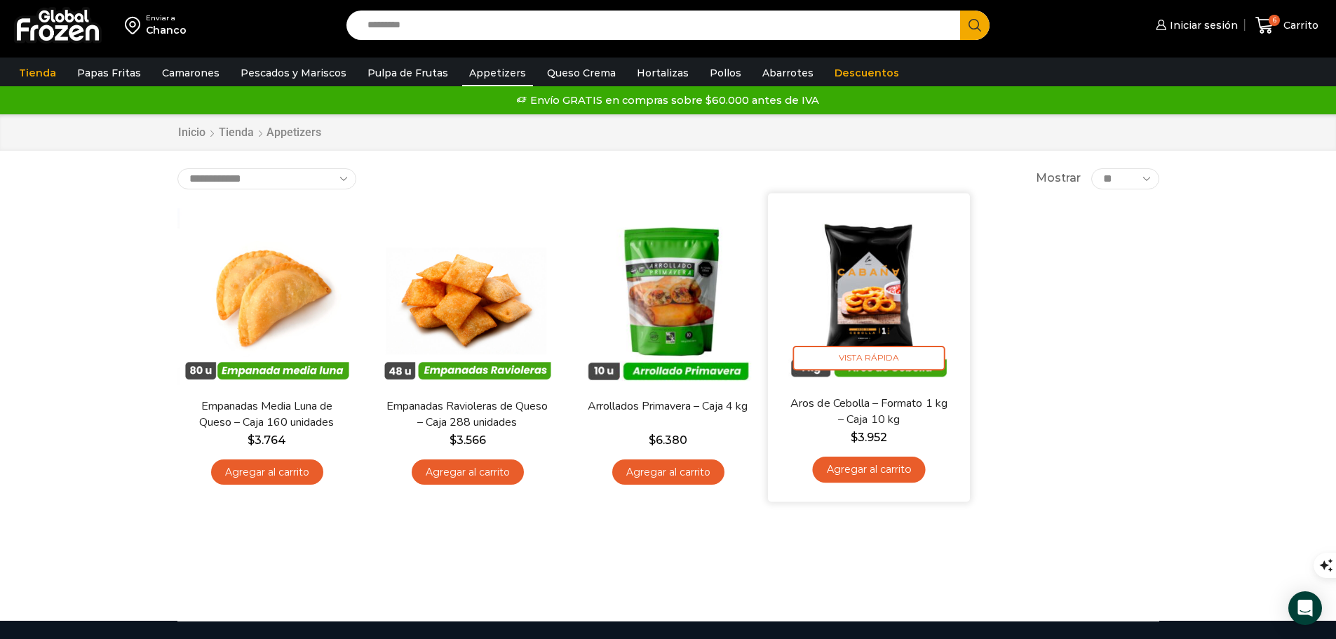
click at [877, 469] on link "Agregar al carrito" at bounding box center [868, 470] width 113 height 26
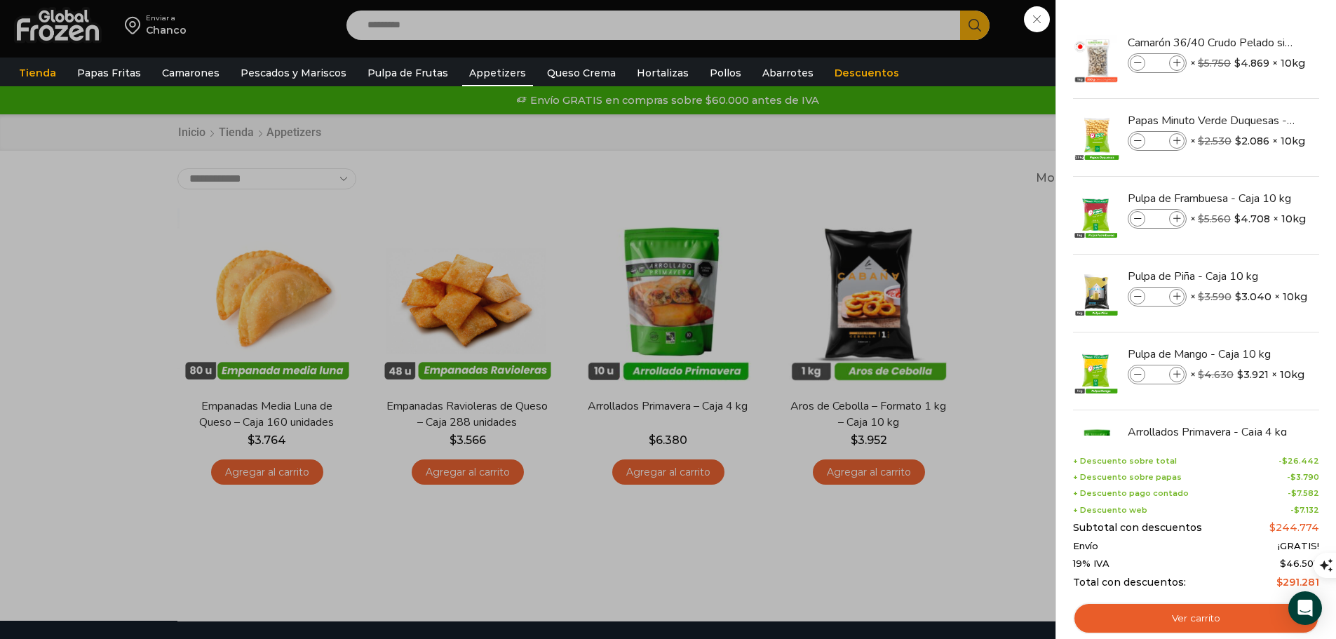
click at [1252, 42] on div "7 Carrito 7 7 Shopping Cart *" at bounding box center [1287, 25] width 70 height 33
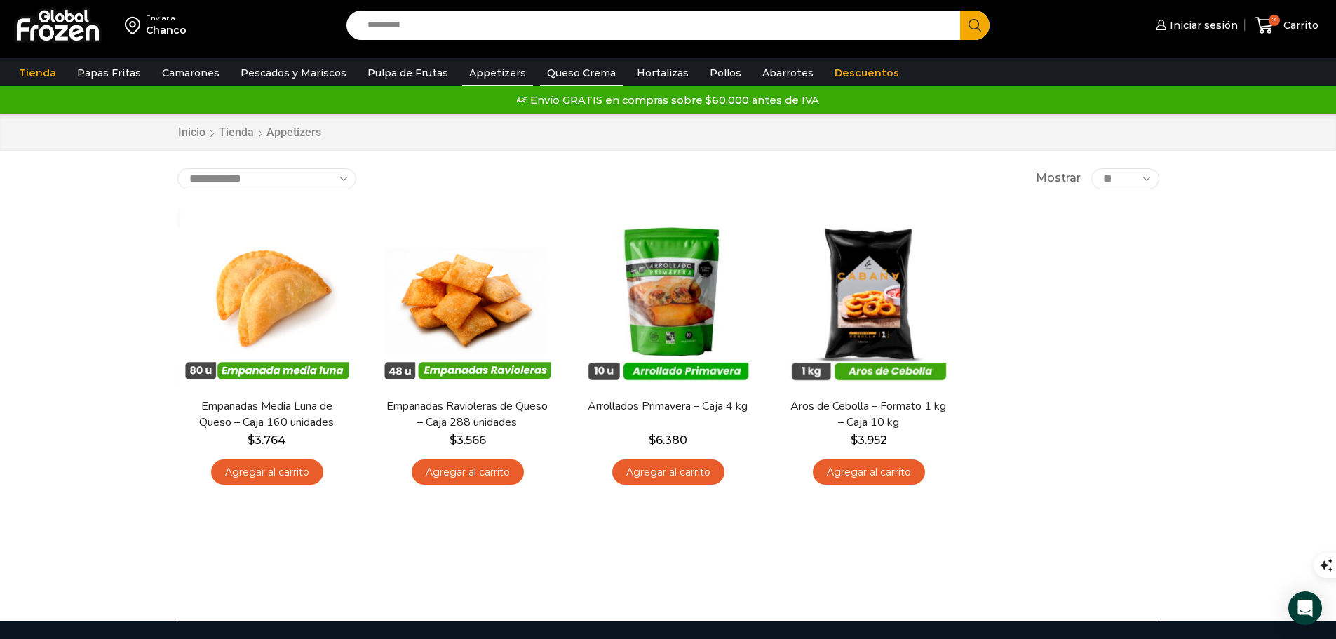
click at [560, 66] on link "Queso Crema" at bounding box center [581, 73] width 83 height 27
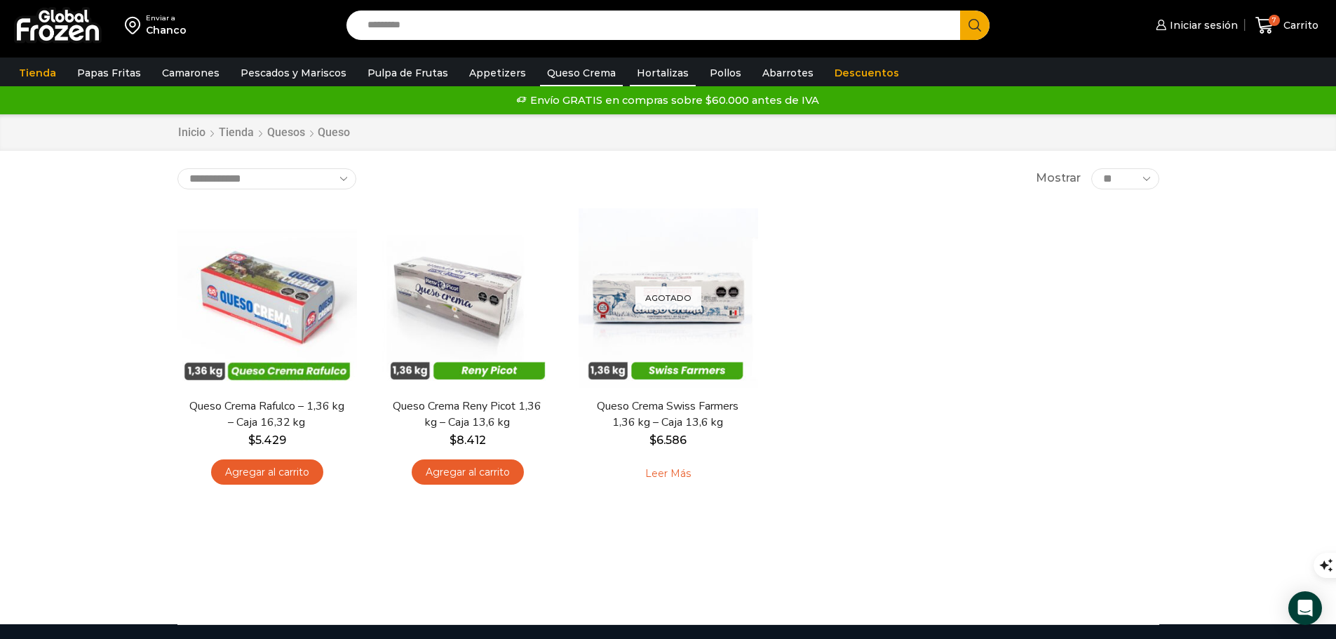
click at [654, 76] on link "Hortalizas" at bounding box center [663, 73] width 66 height 27
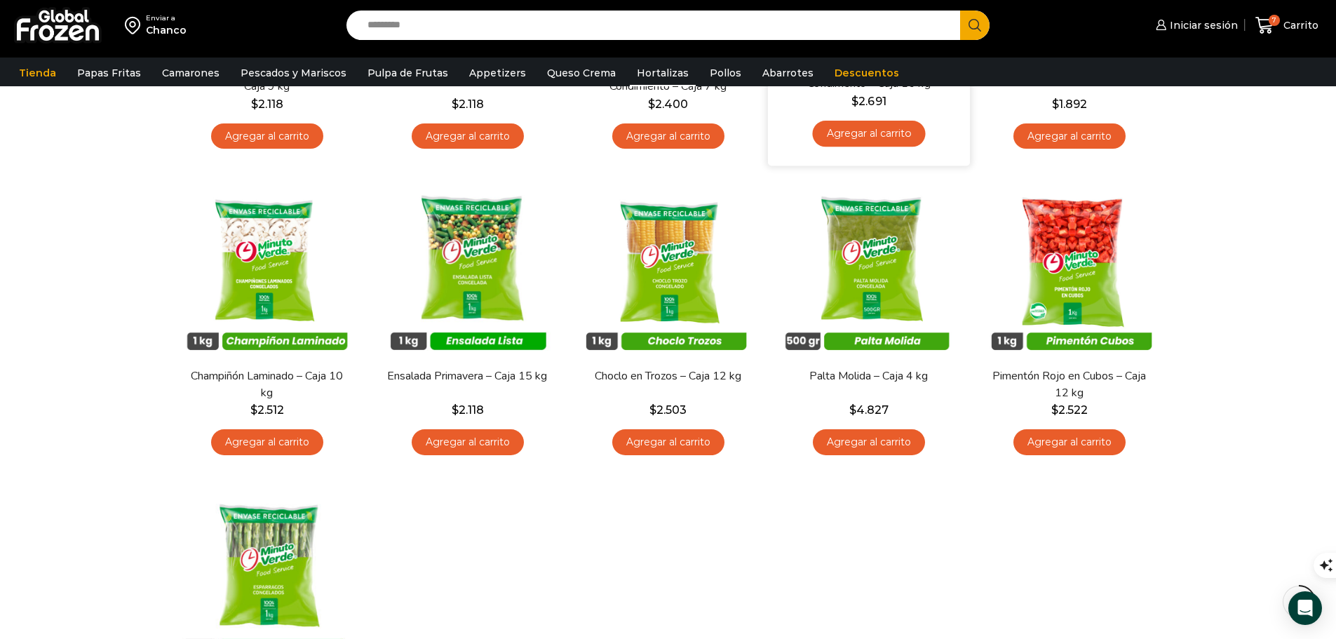
scroll to position [351, 0]
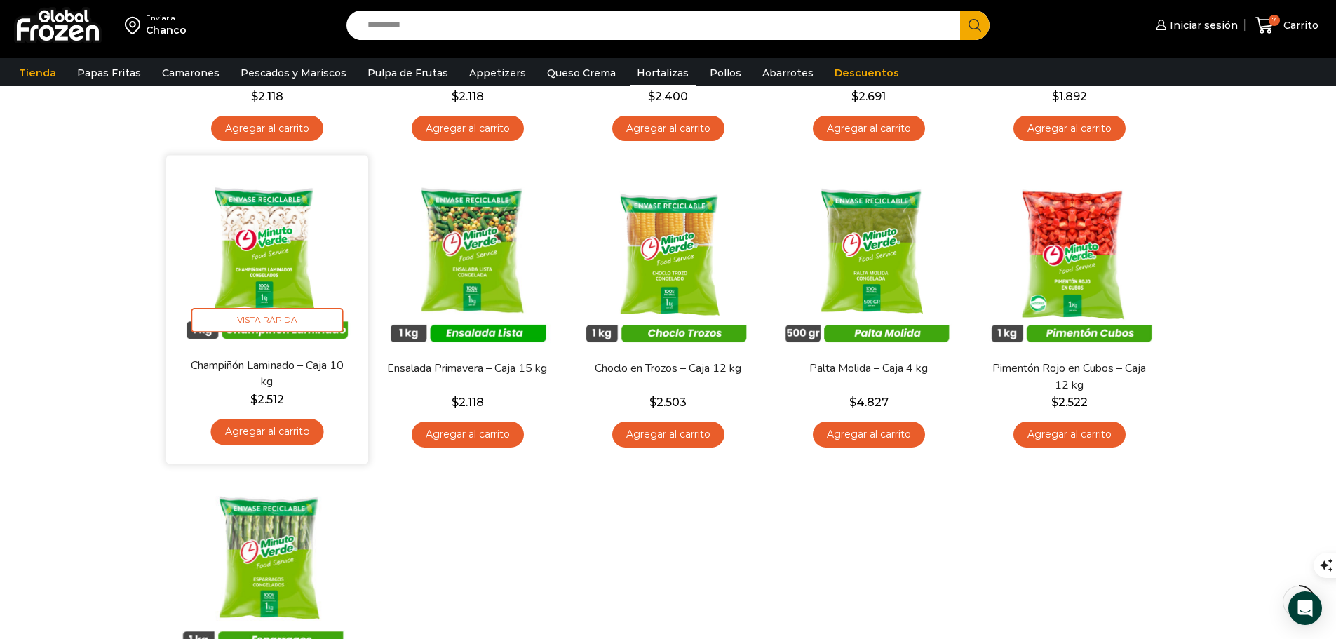
click at [264, 429] on link "Agregar al carrito" at bounding box center [266, 432] width 113 height 26
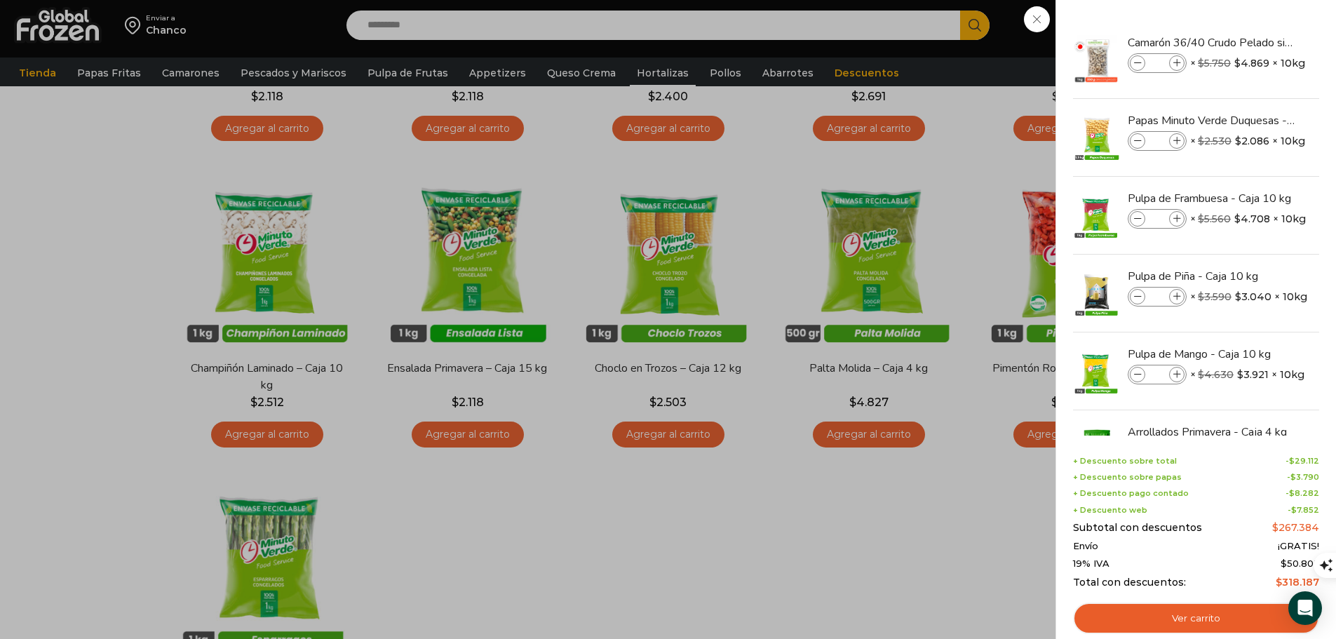
click at [1252, 42] on div "8 Carrito 8 8 Shopping Cart *" at bounding box center [1287, 25] width 70 height 33
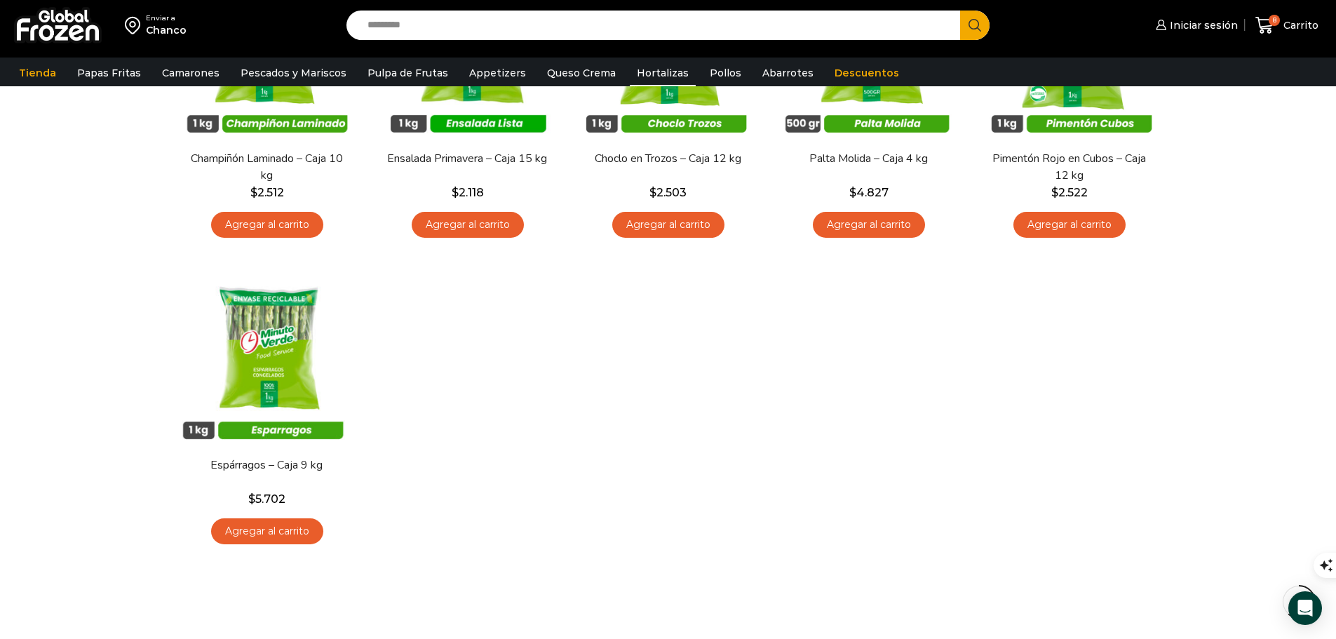
scroll to position [561, 0]
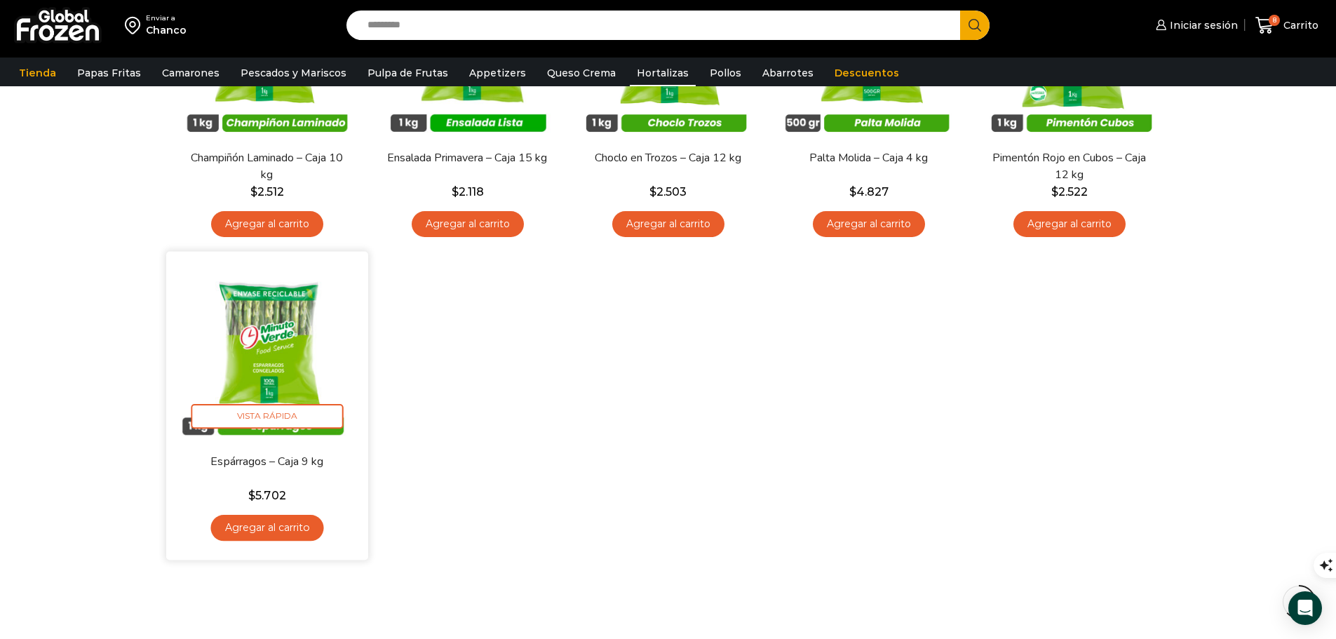
click at [281, 521] on link "Agregar al carrito" at bounding box center [266, 528] width 113 height 26
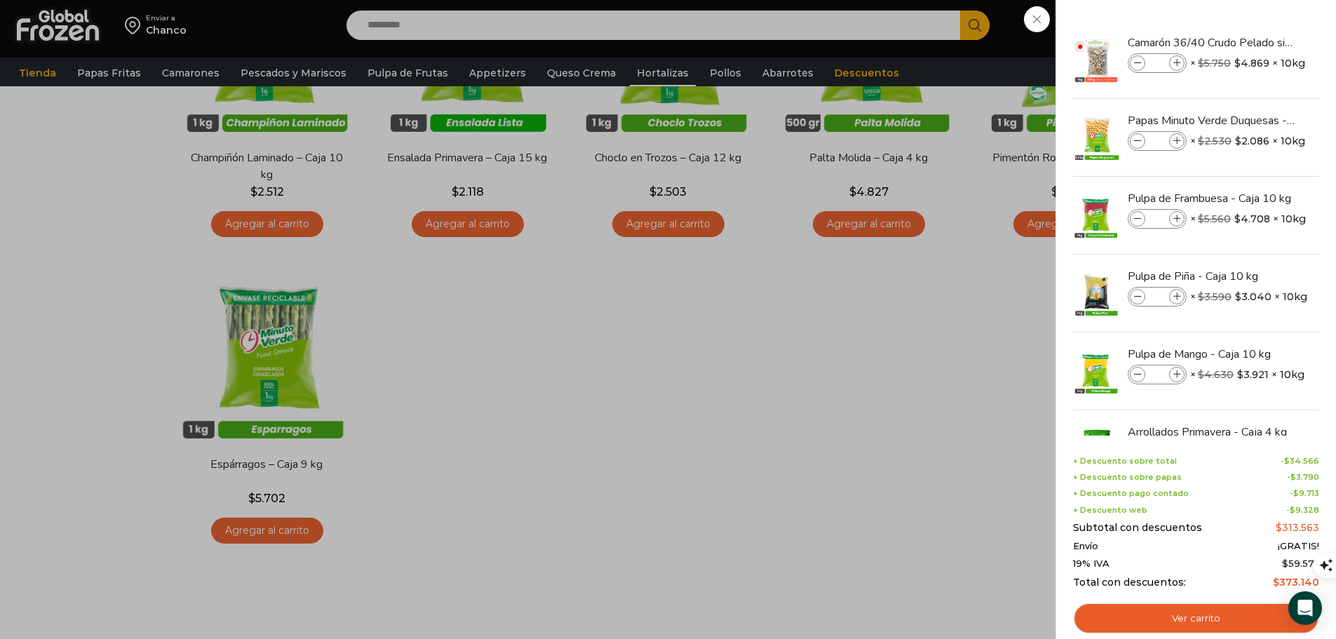
click at [1252, 42] on div "9 Carrito 9 9 Shopping Cart *" at bounding box center [1287, 25] width 70 height 33
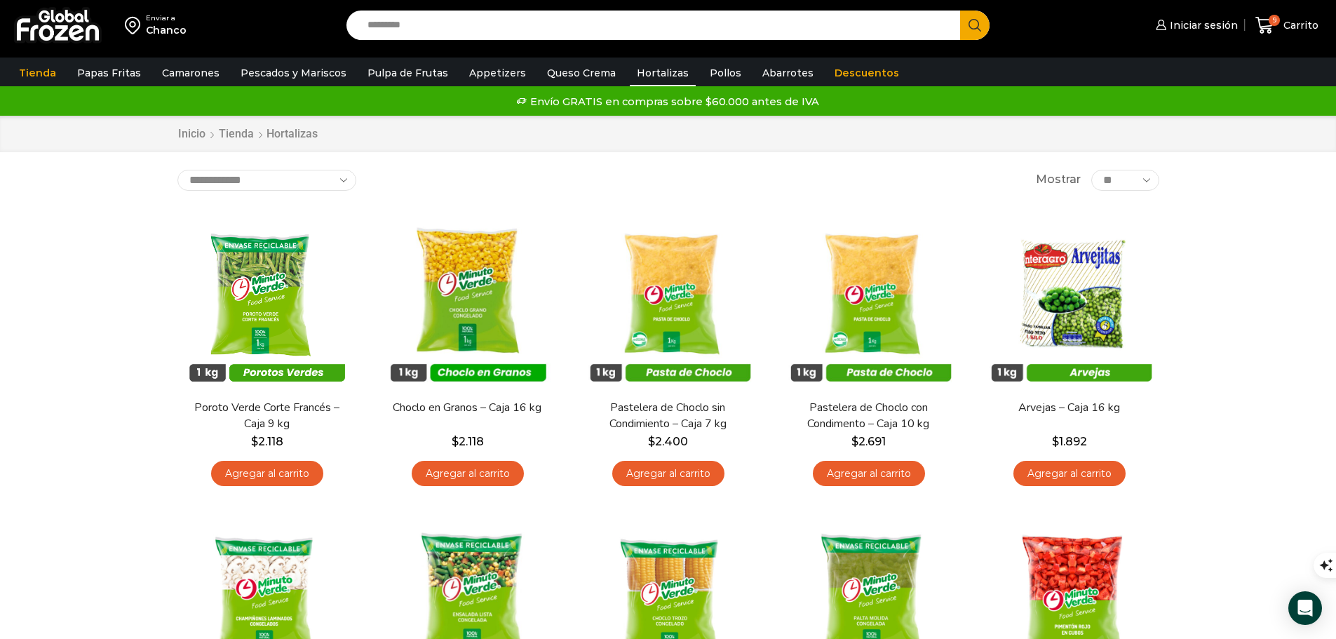
scroll to position [0, 0]
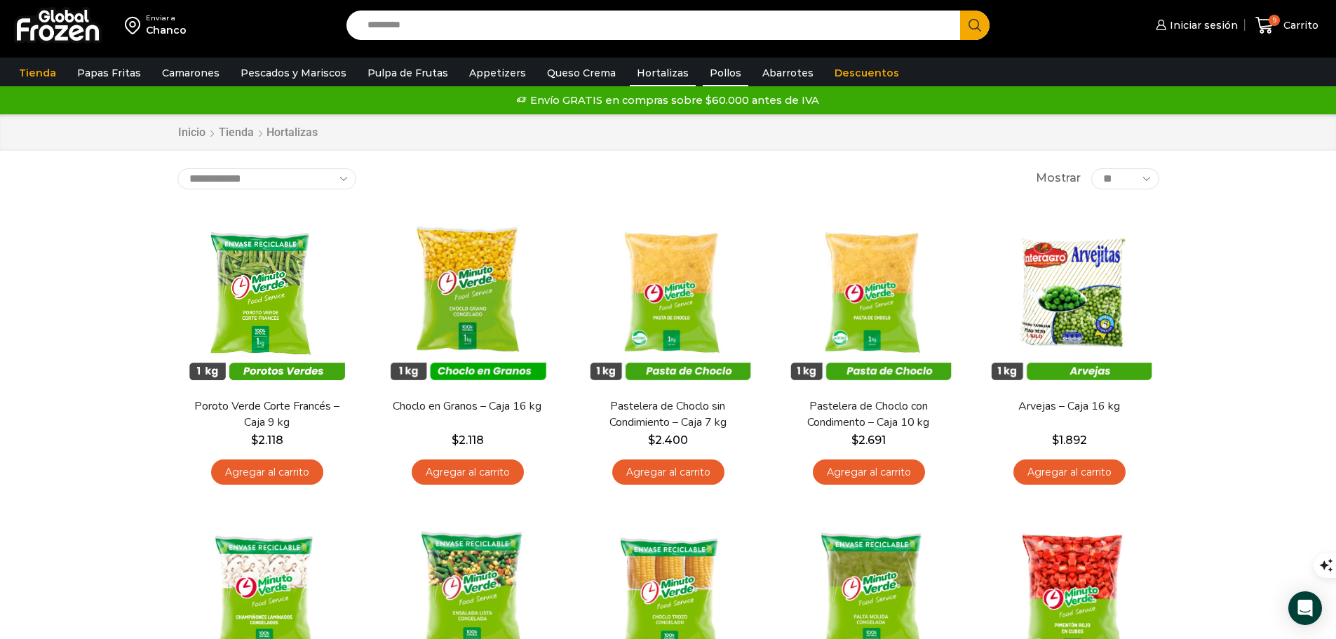
click at [703, 69] on link "Pollos" at bounding box center [726, 73] width 46 height 27
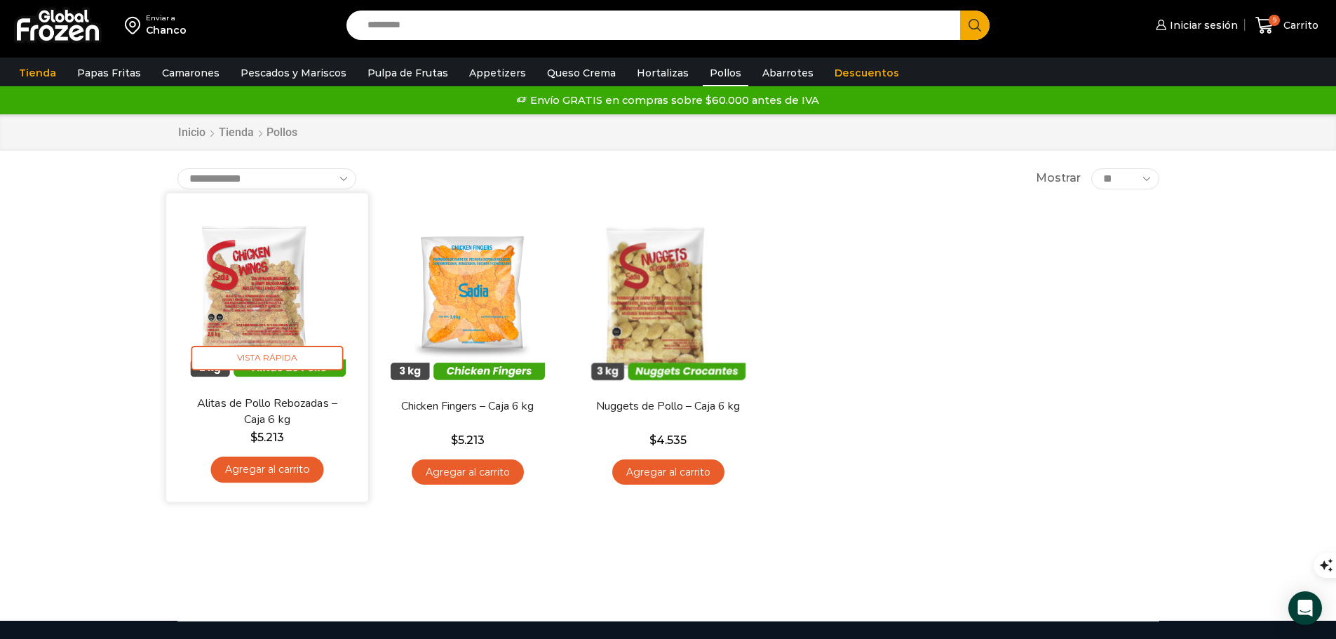
click at [281, 474] on link "Agregar al carrito" at bounding box center [266, 470] width 113 height 26
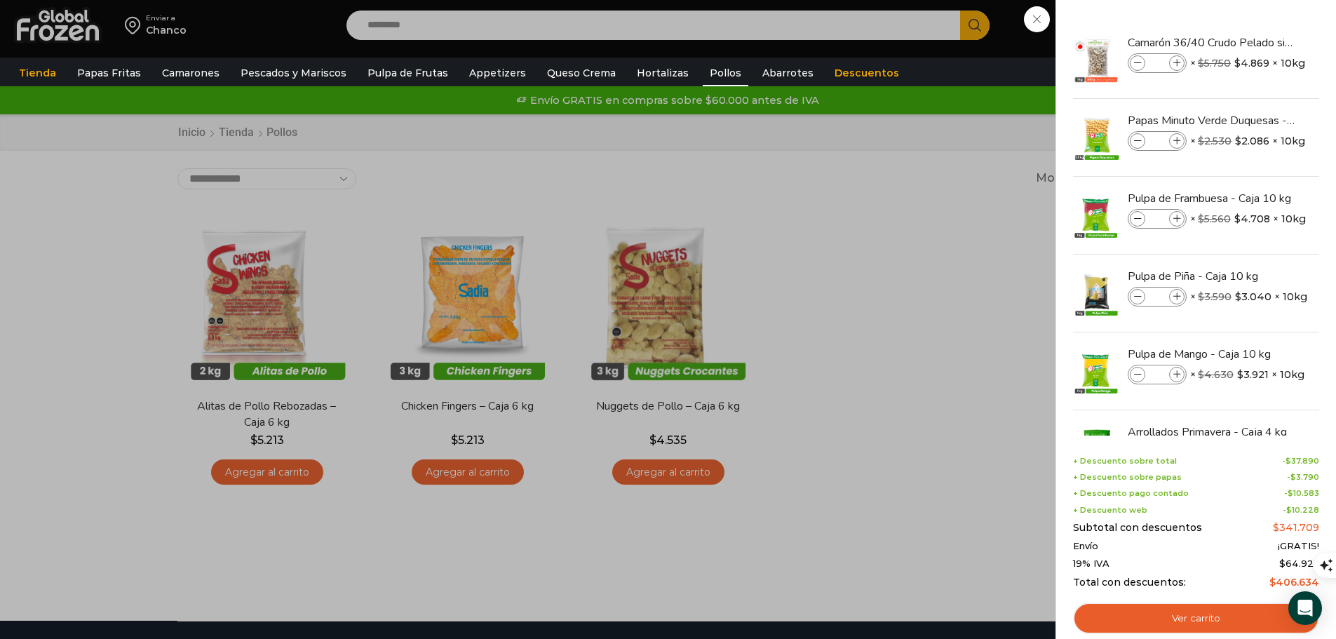
click at [1252, 42] on div "10 Carrito 10 10 Shopping Cart *" at bounding box center [1287, 25] width 70 height 33
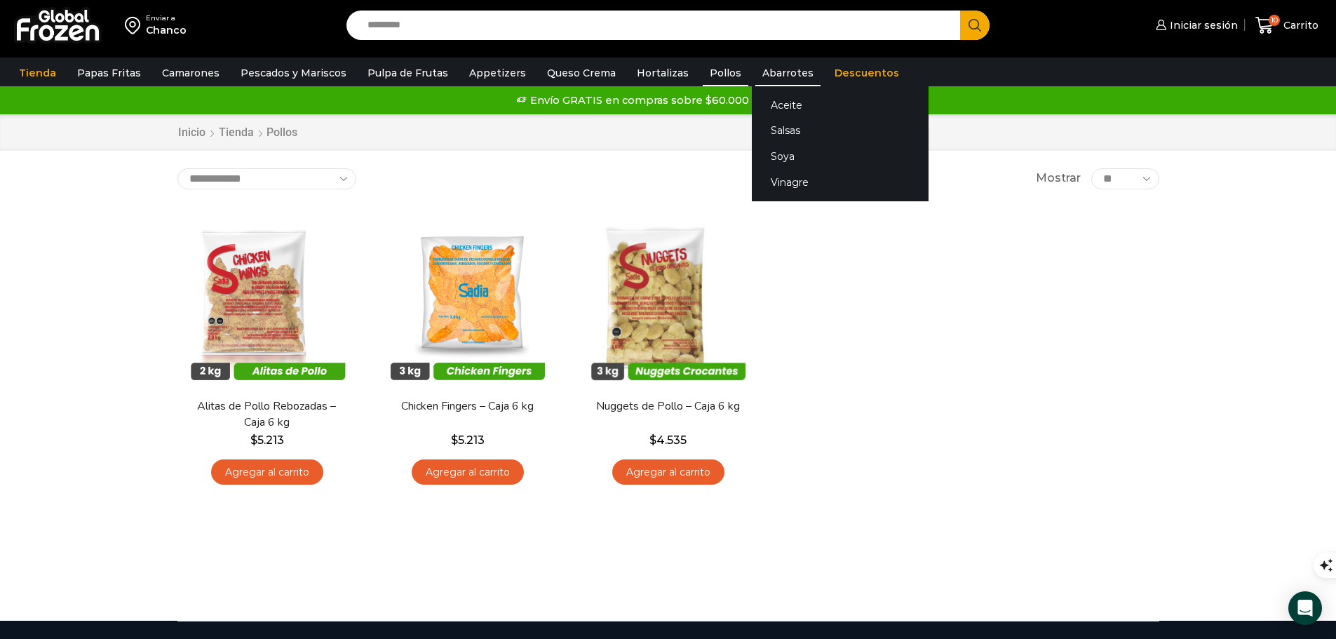
click at [785, 76] on link "Abarrotes" at bounding box center [787, 73] width 65 height 27
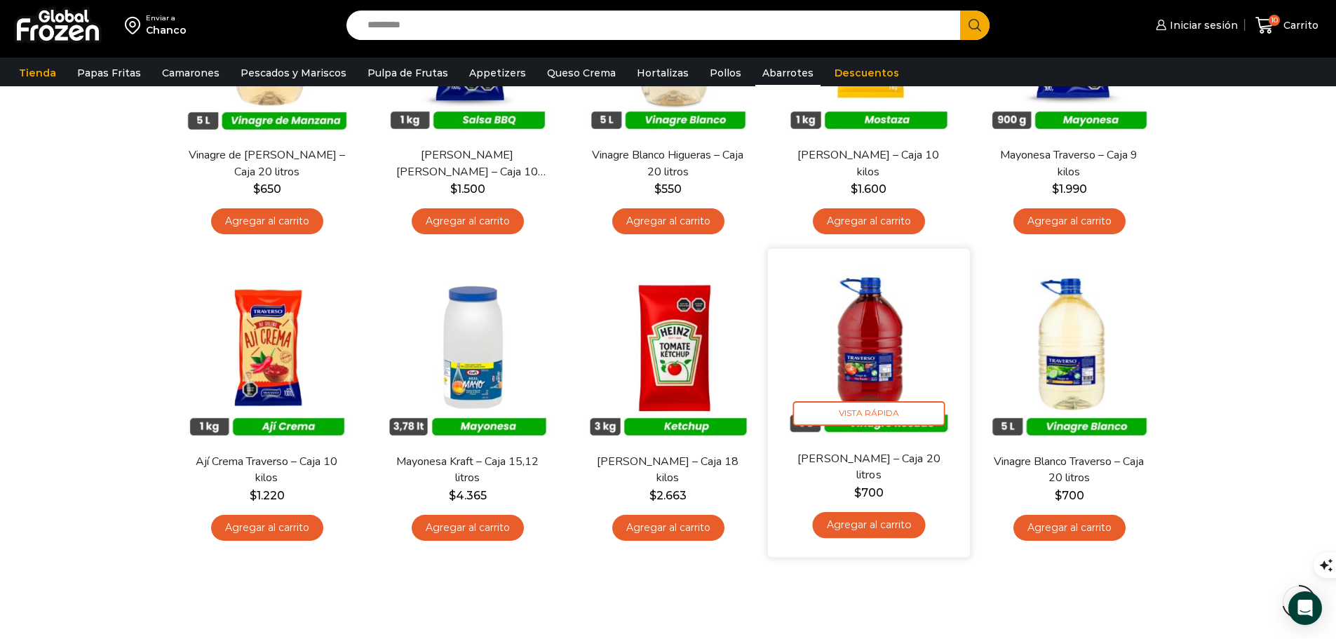
scroll to position [631, 0]
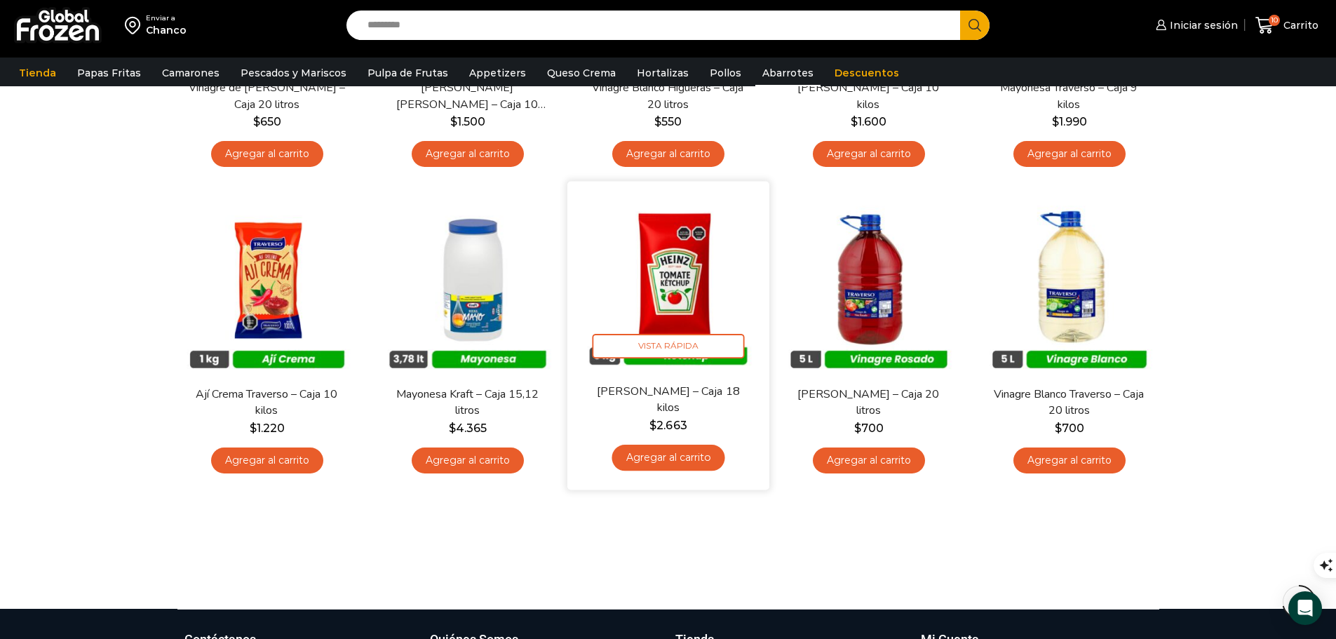
click at [674, 459] on link "Agregar al carrito" at bounding box center [668, 458] width 113 height 26
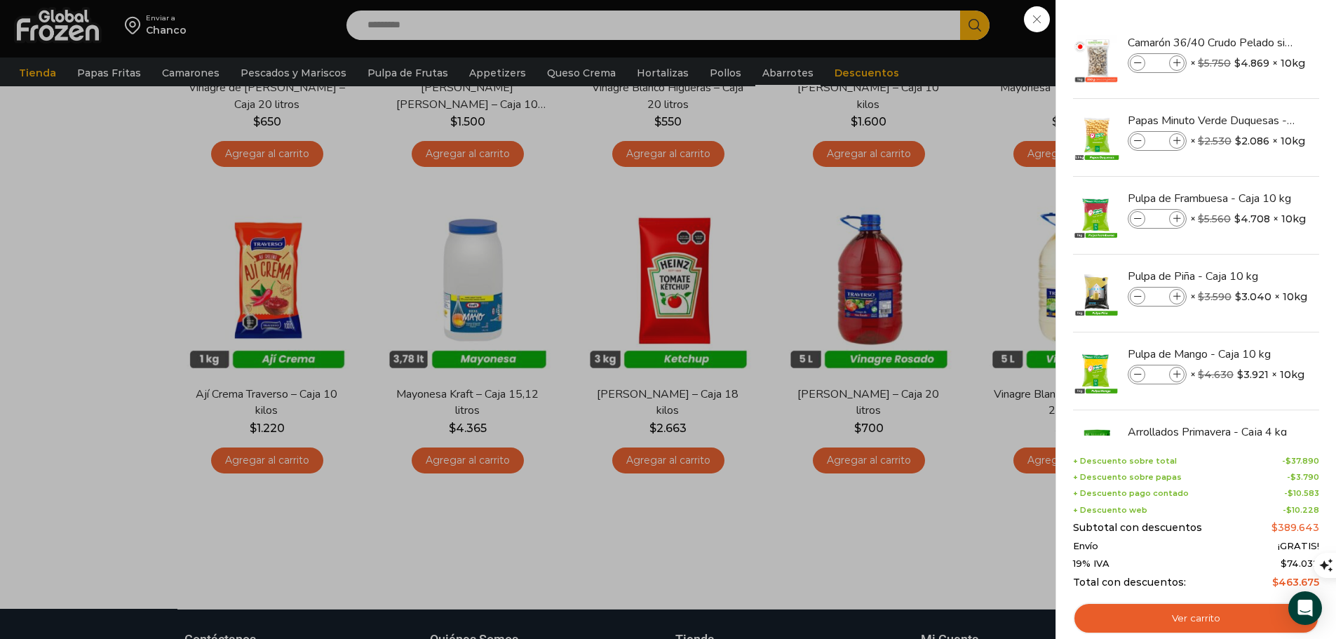
click at [1252, 42] on div "11 Carrito 11 11 Shopping Cart *" at bounding box center [1287, 25] width 70 height 33
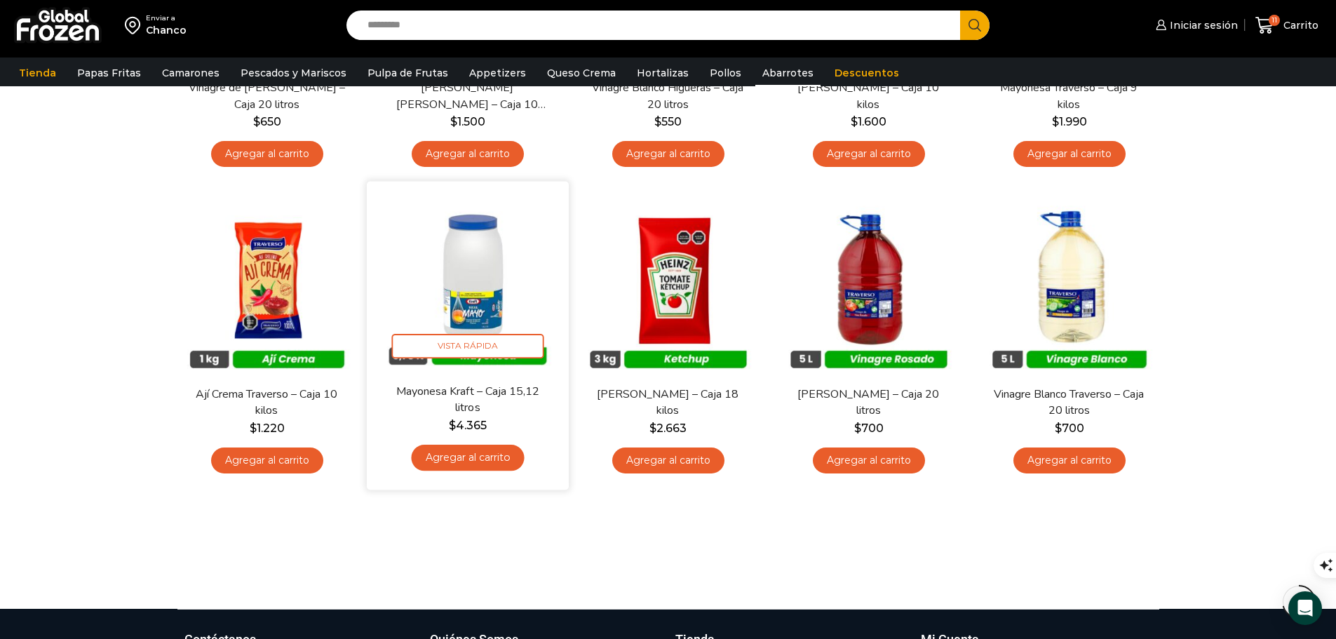
click at [494, 458] on link "Agregar al carrito" at bounding box center [467, 458] width 113 height 26
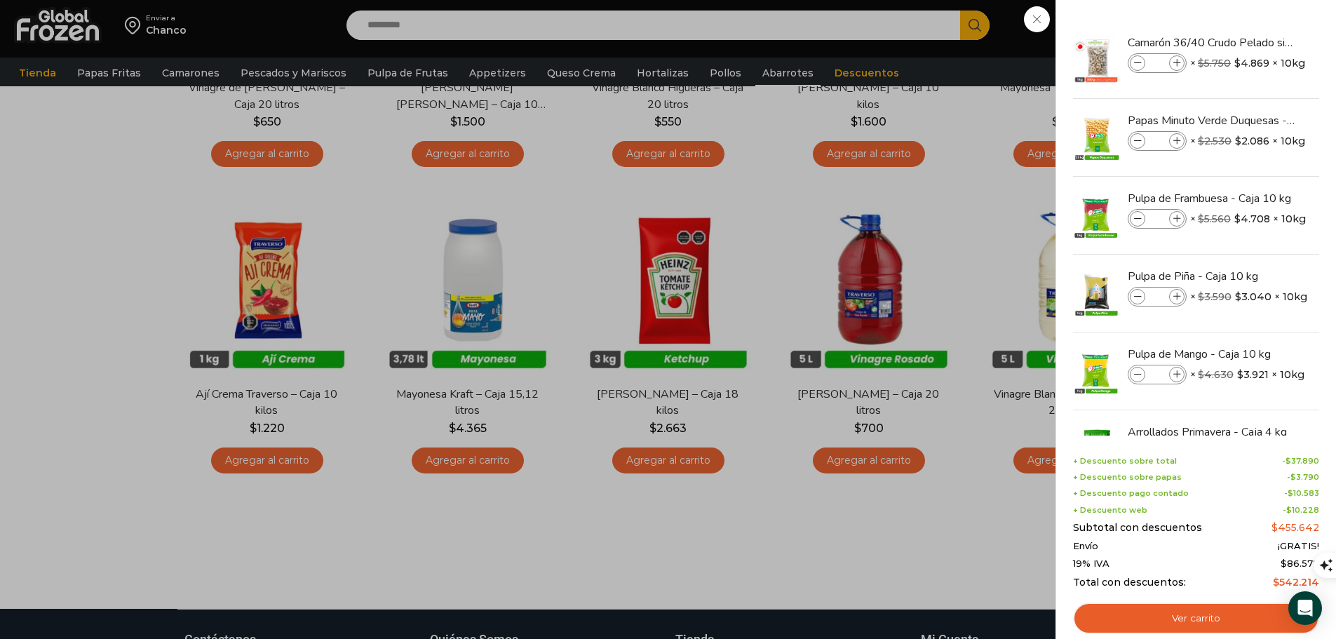
click at [1252, 42] on div "12 Carrito 12 12 Shopping Cart" at bounding box center [1287, 25] width 70 height 33
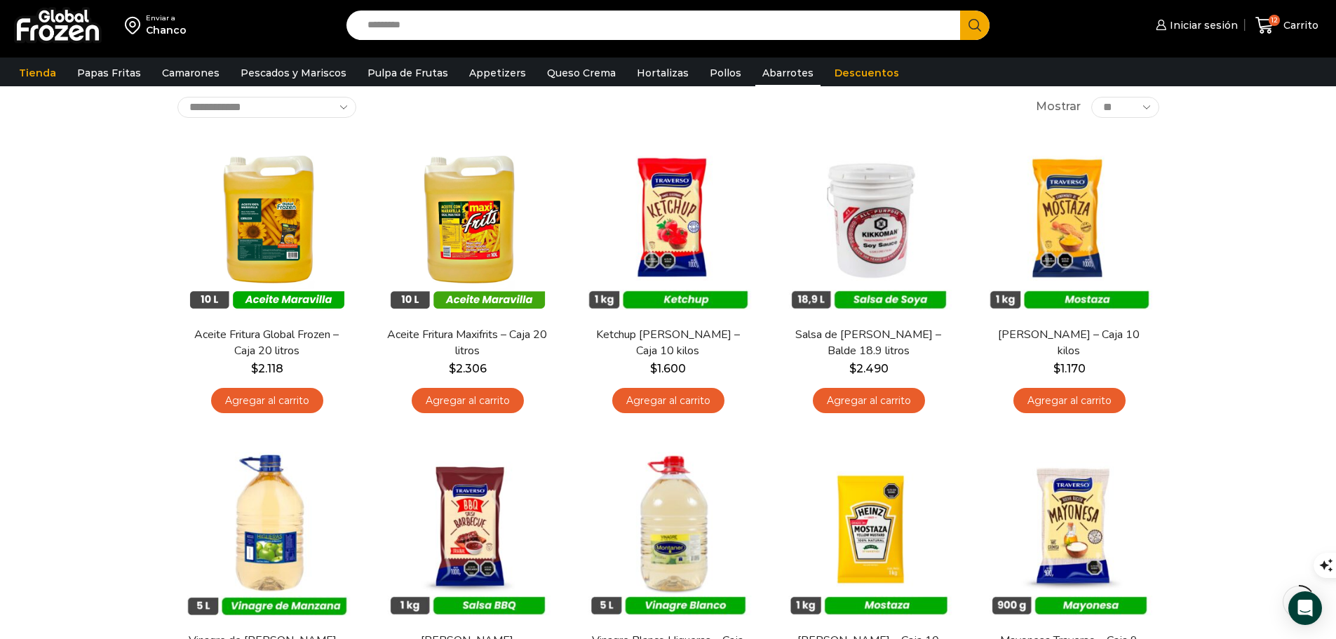
scroll to position [0, 0]
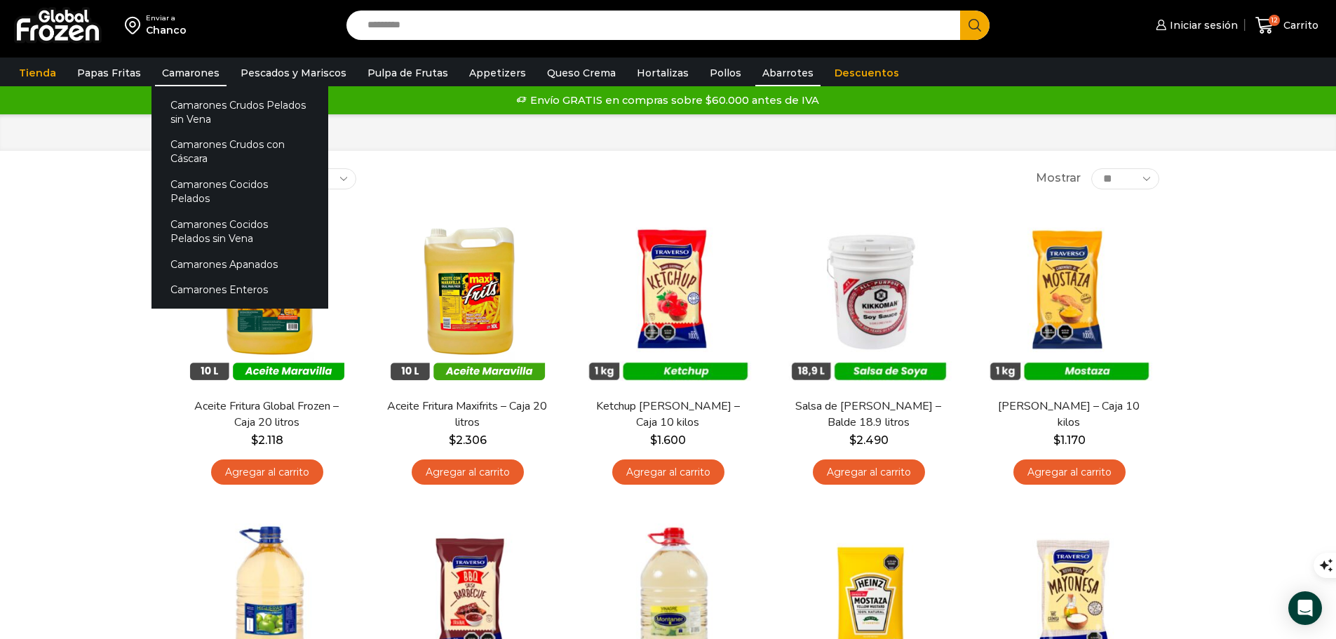
click at [168, 77] on link "Camarones" at bounding box center [191, 73] width 72 height 27
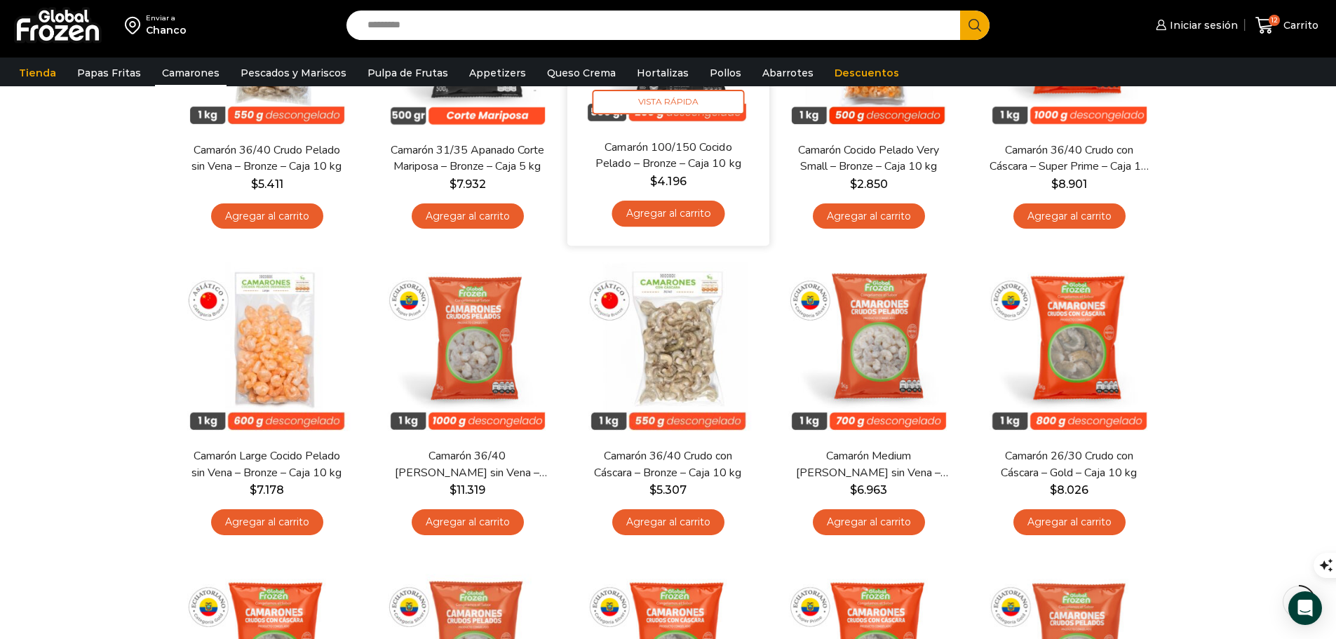
scroll to position [281, 0]
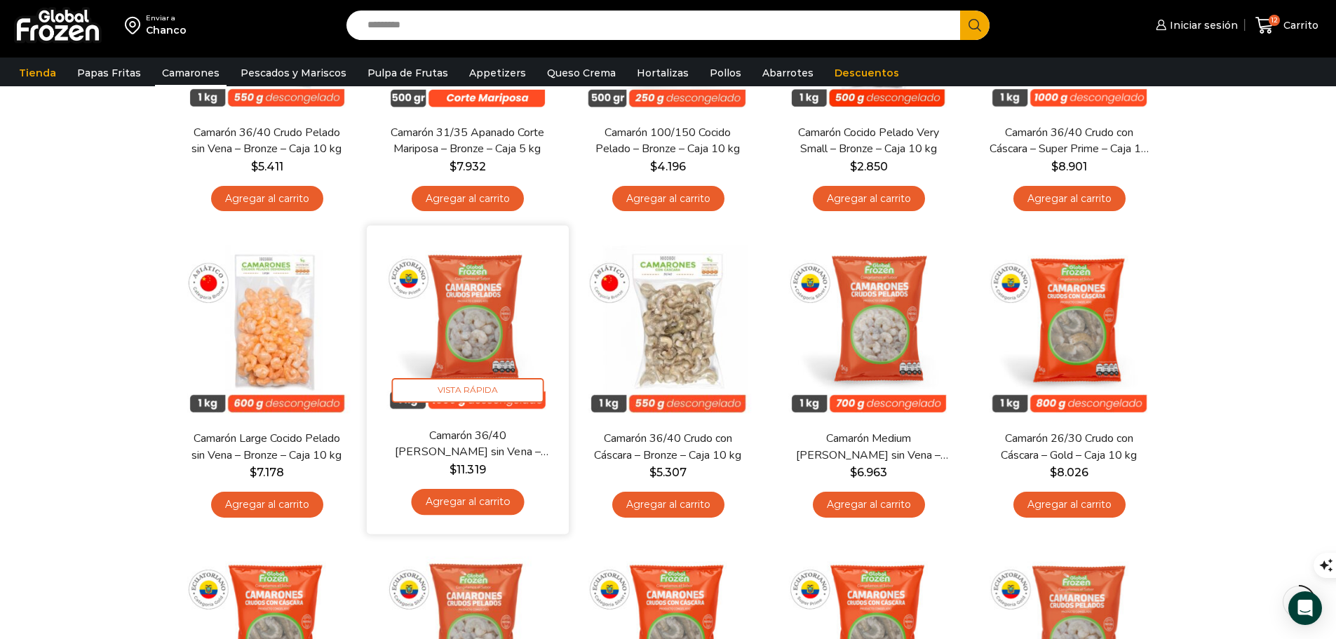
click at [472, 506] on link "Agregar al carrito" at bounding box center [467, 502] width 113 height 26
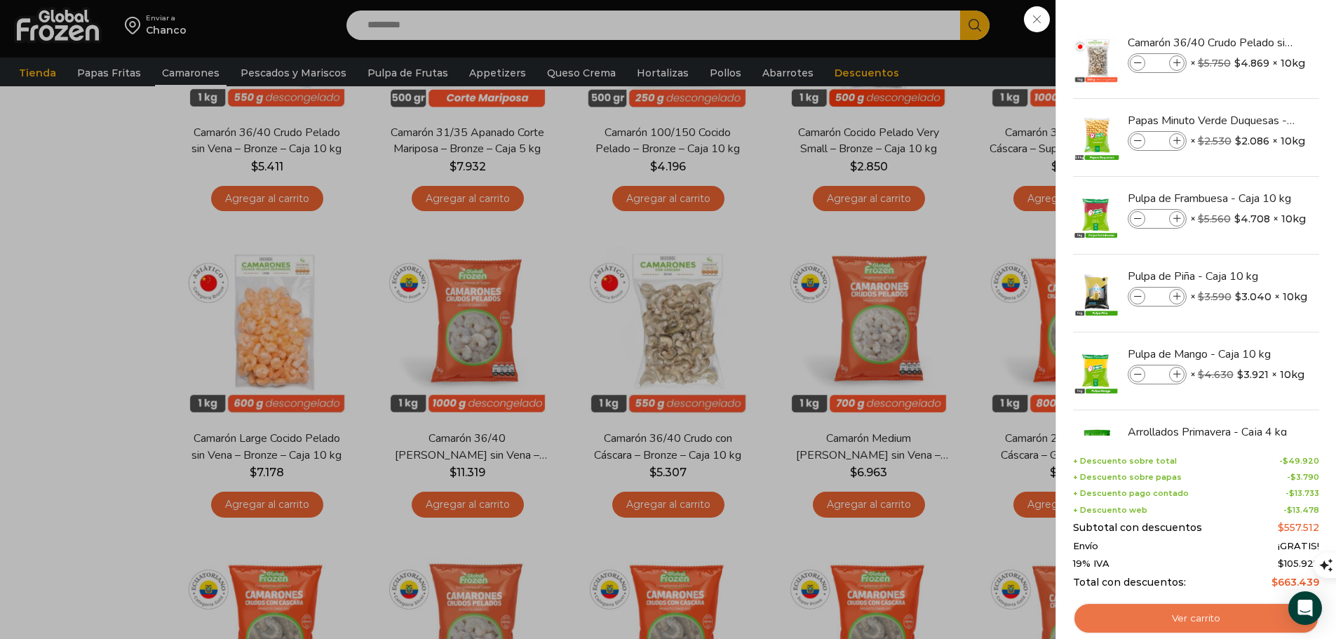
click at [1175, 612] on link "Ver carrito" at bounding box center [1196, 618] width 246 height 32
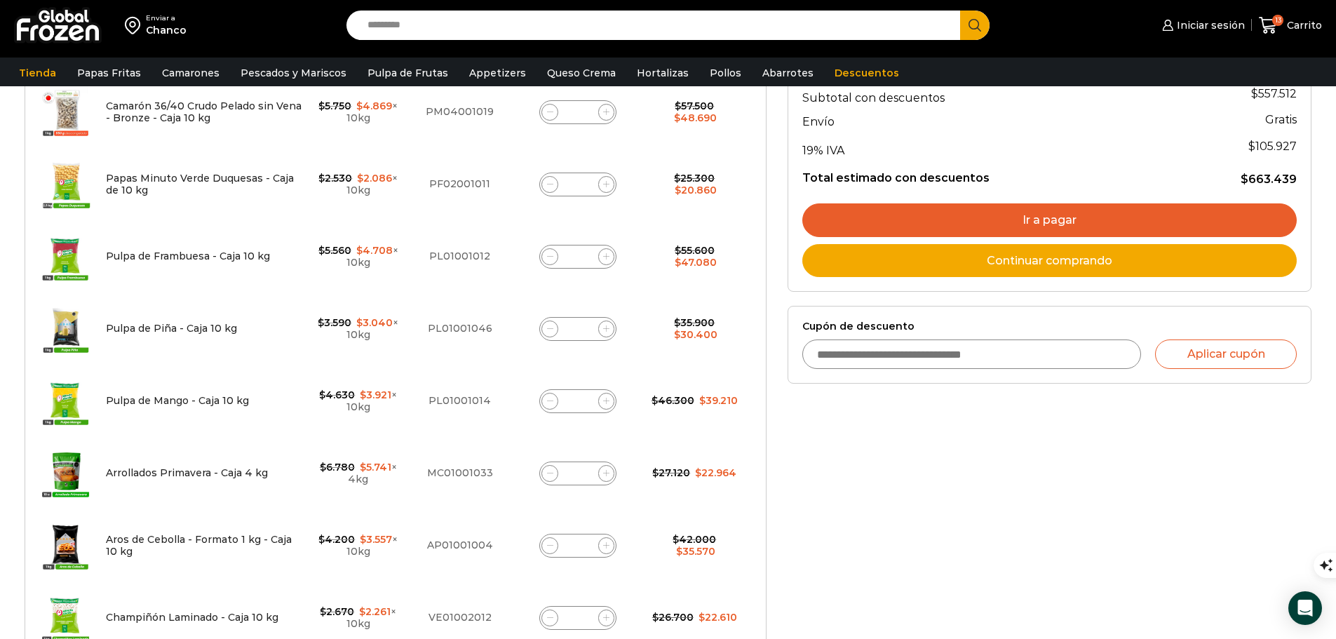
scroll to position [281, 0]
